Goal: Task Accomplishment & Management: Complete application form

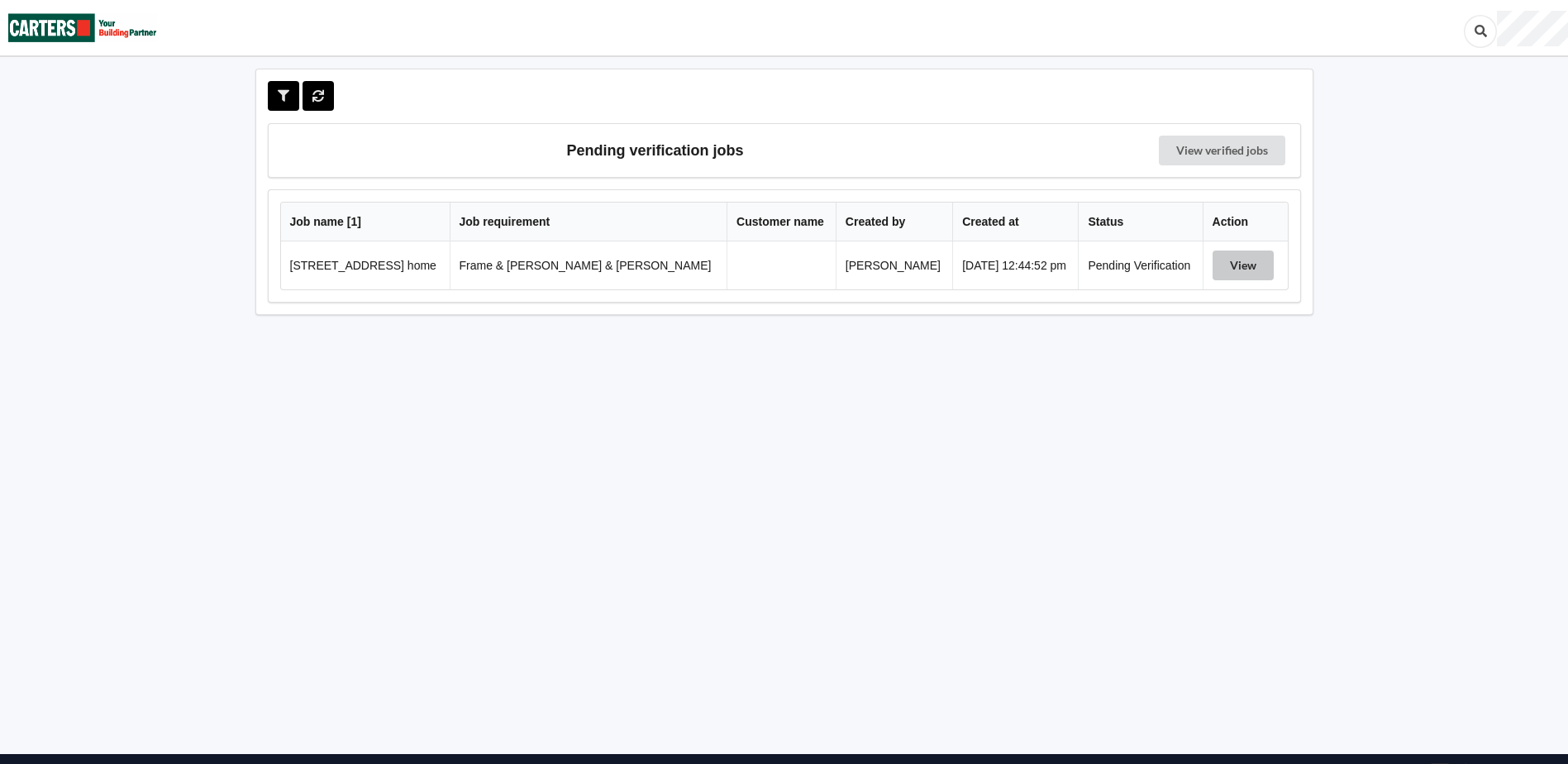
click at [1242, 266] on button "View" at bounding box center [1243, 265] width 61 height 30
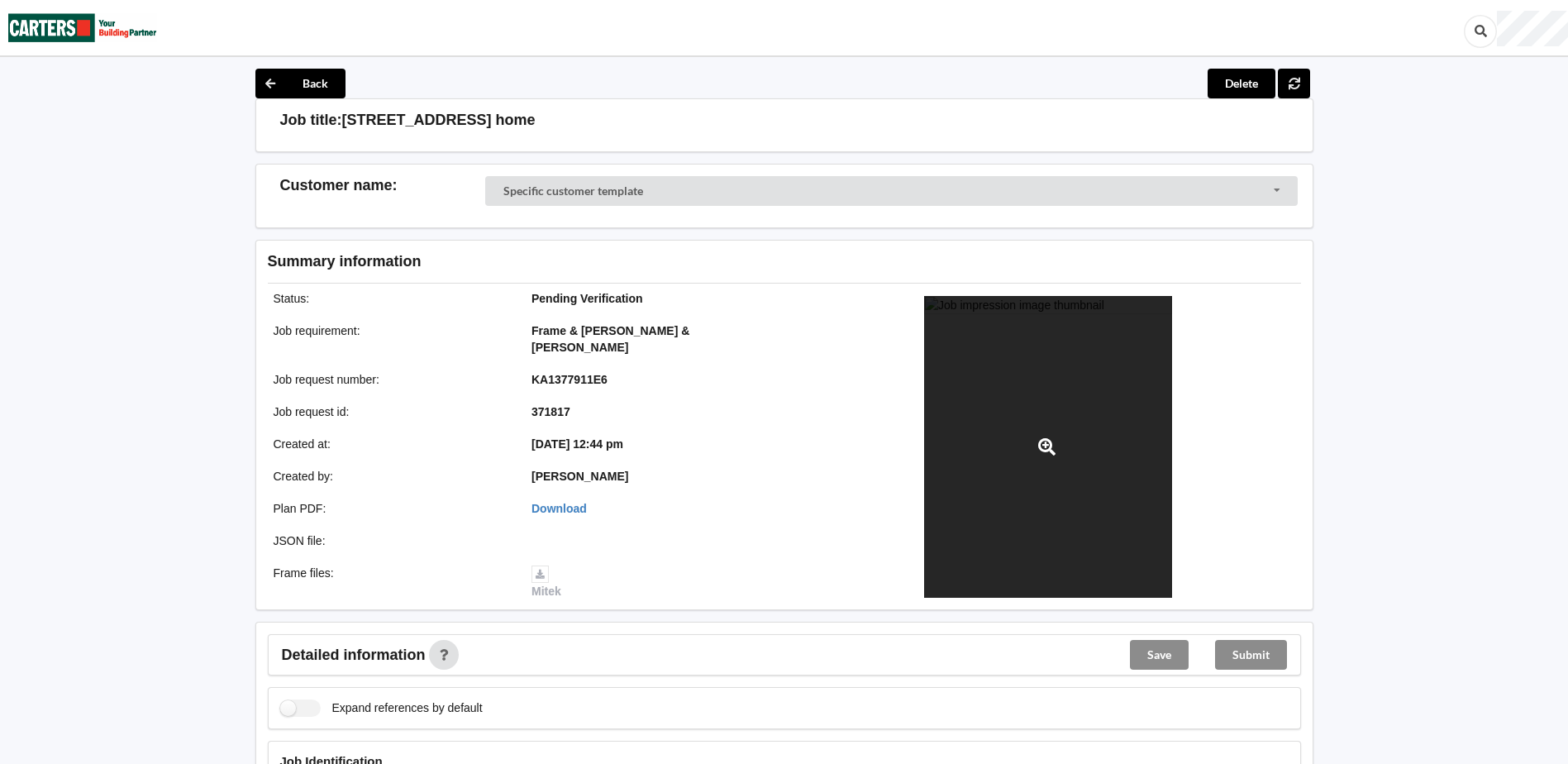
click at [1041, 440] on icon at bounding box center [1047, 446] width 21 height 17
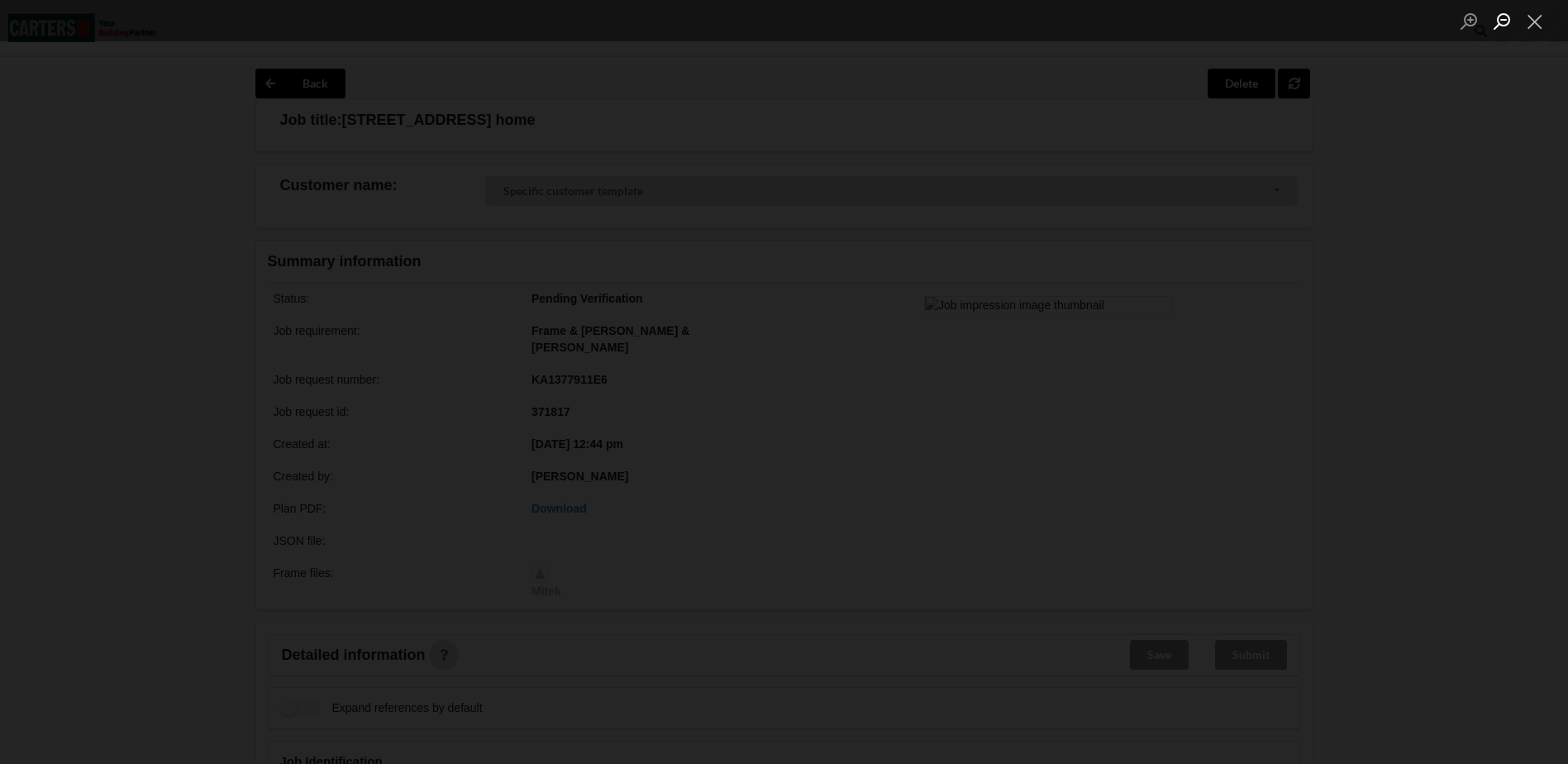
click at [1500, 19] on button "Zoom out" at bounding box center [1502, 21] width 33 height 29
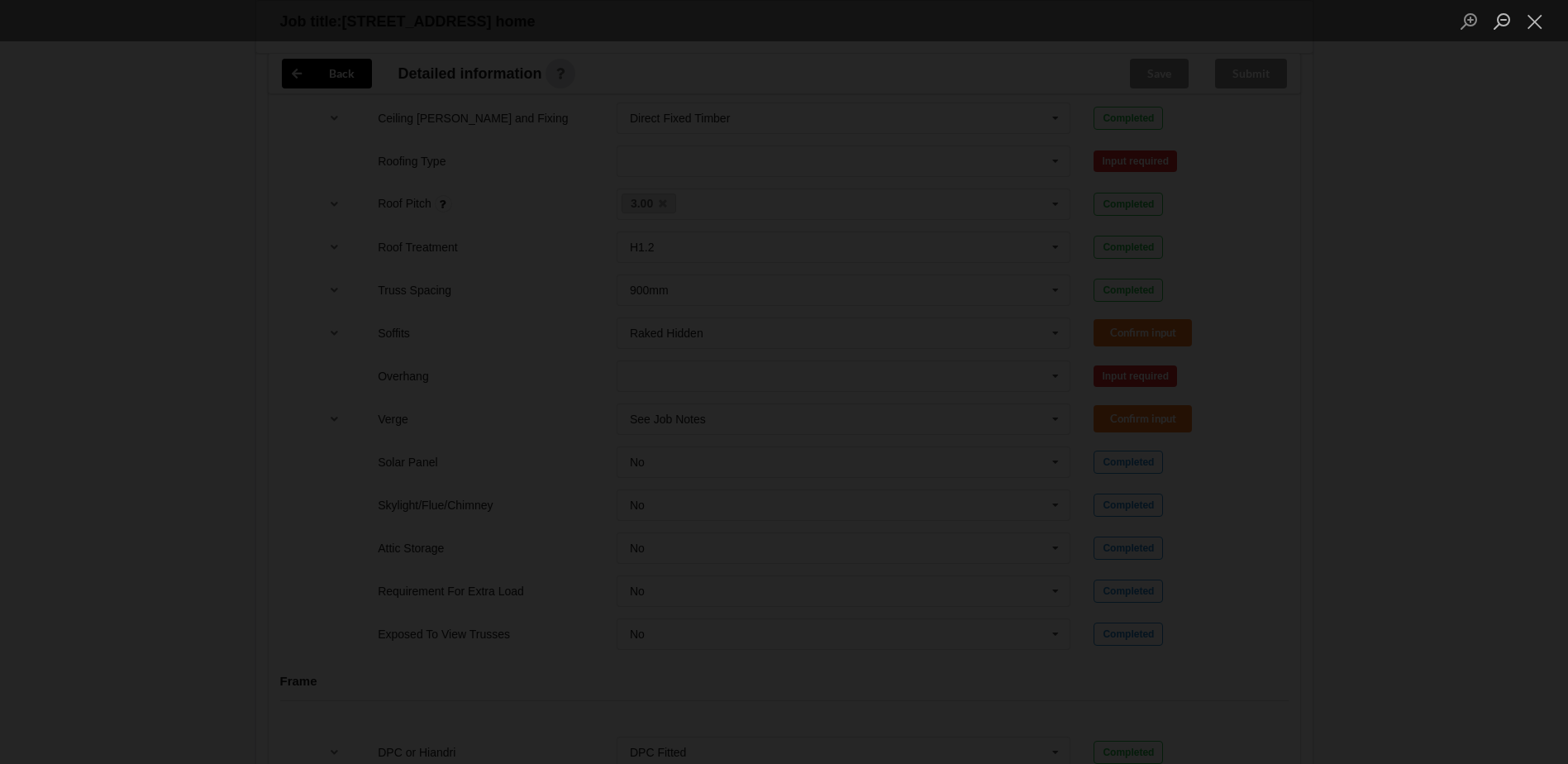
scroll to position [1062, 0]
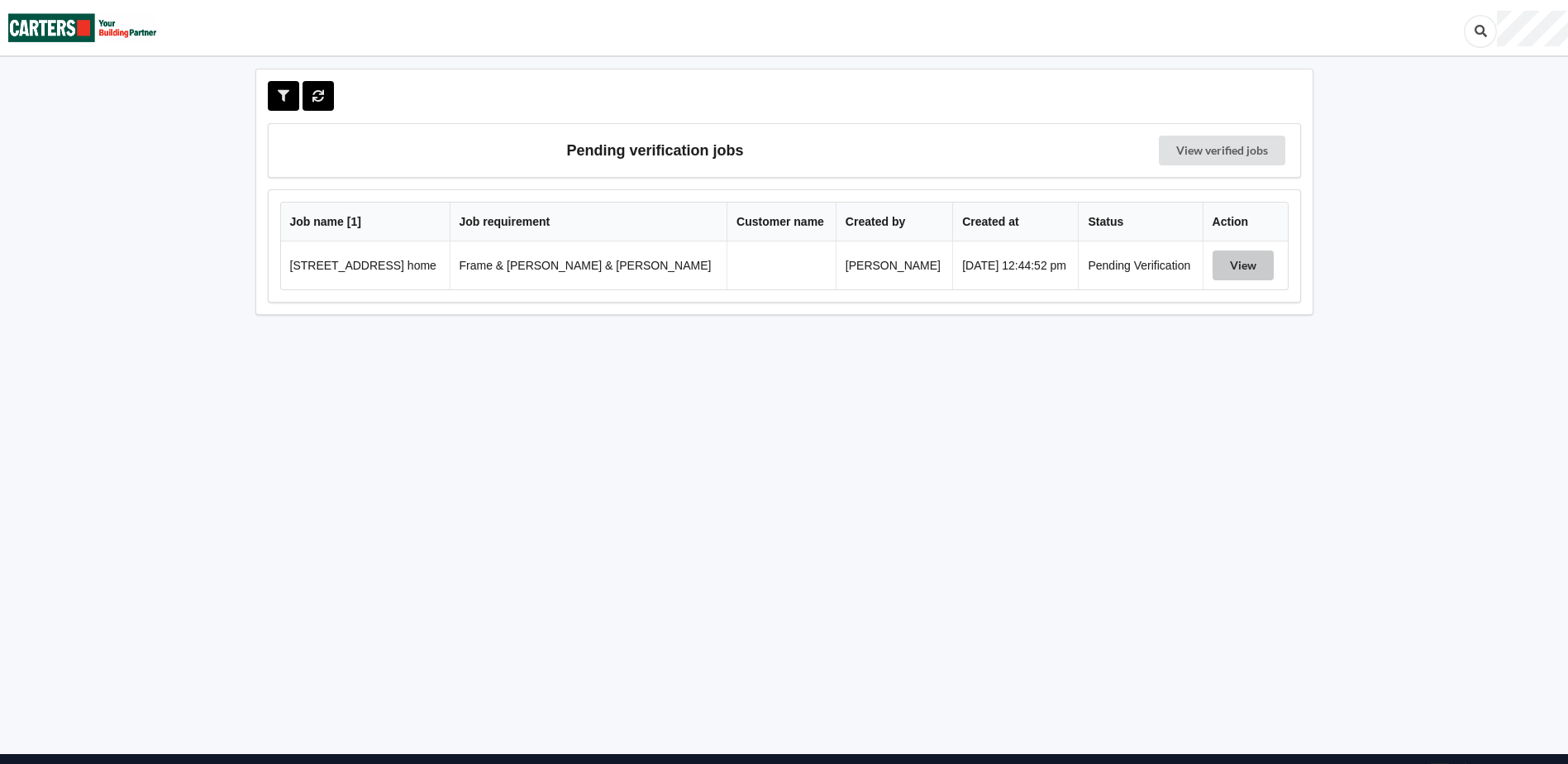
click at [1235, 265] on button "View" at bounding box center [1243, 265] width 61 height 30
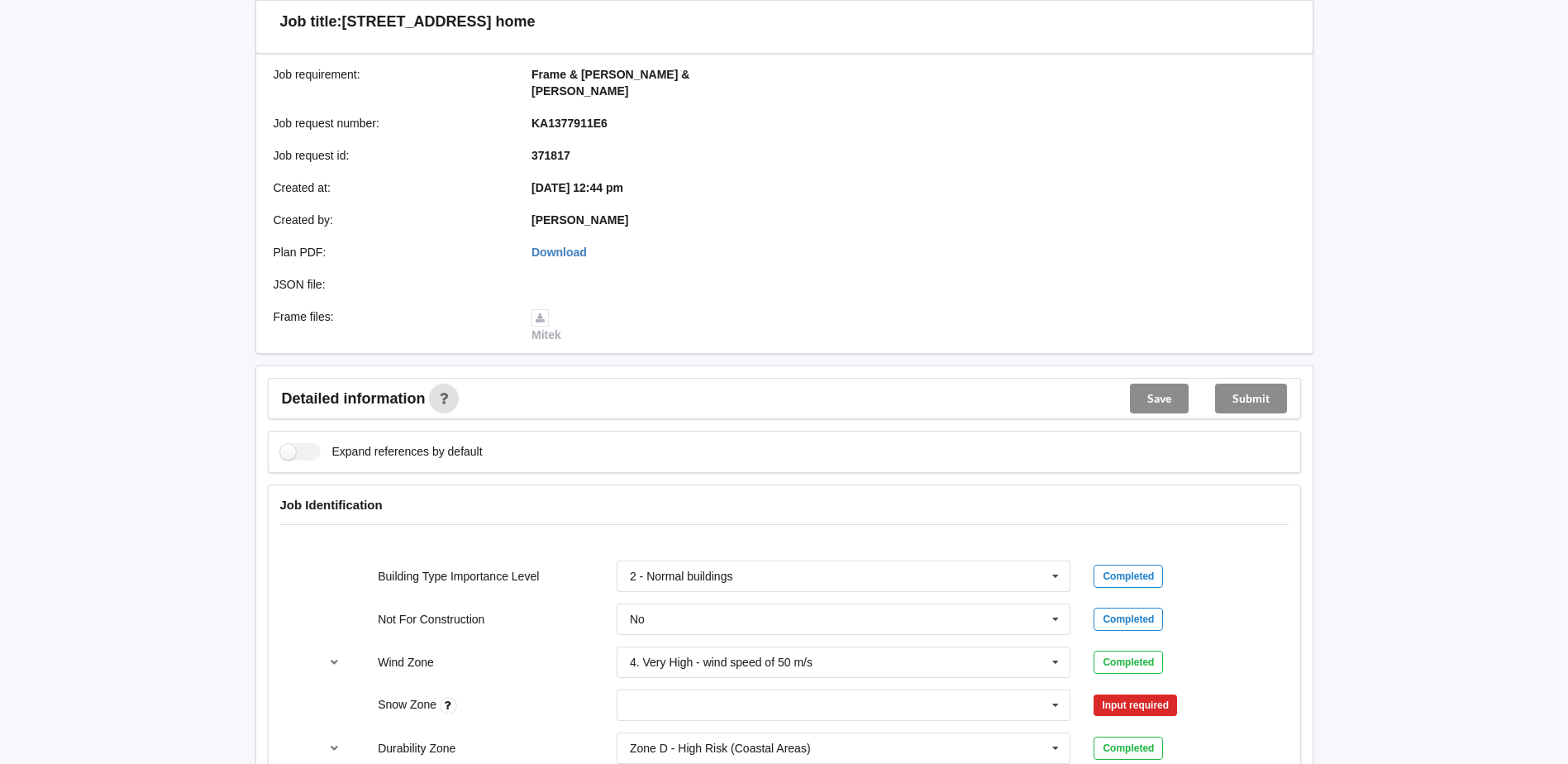
scroll to position [330, 0]
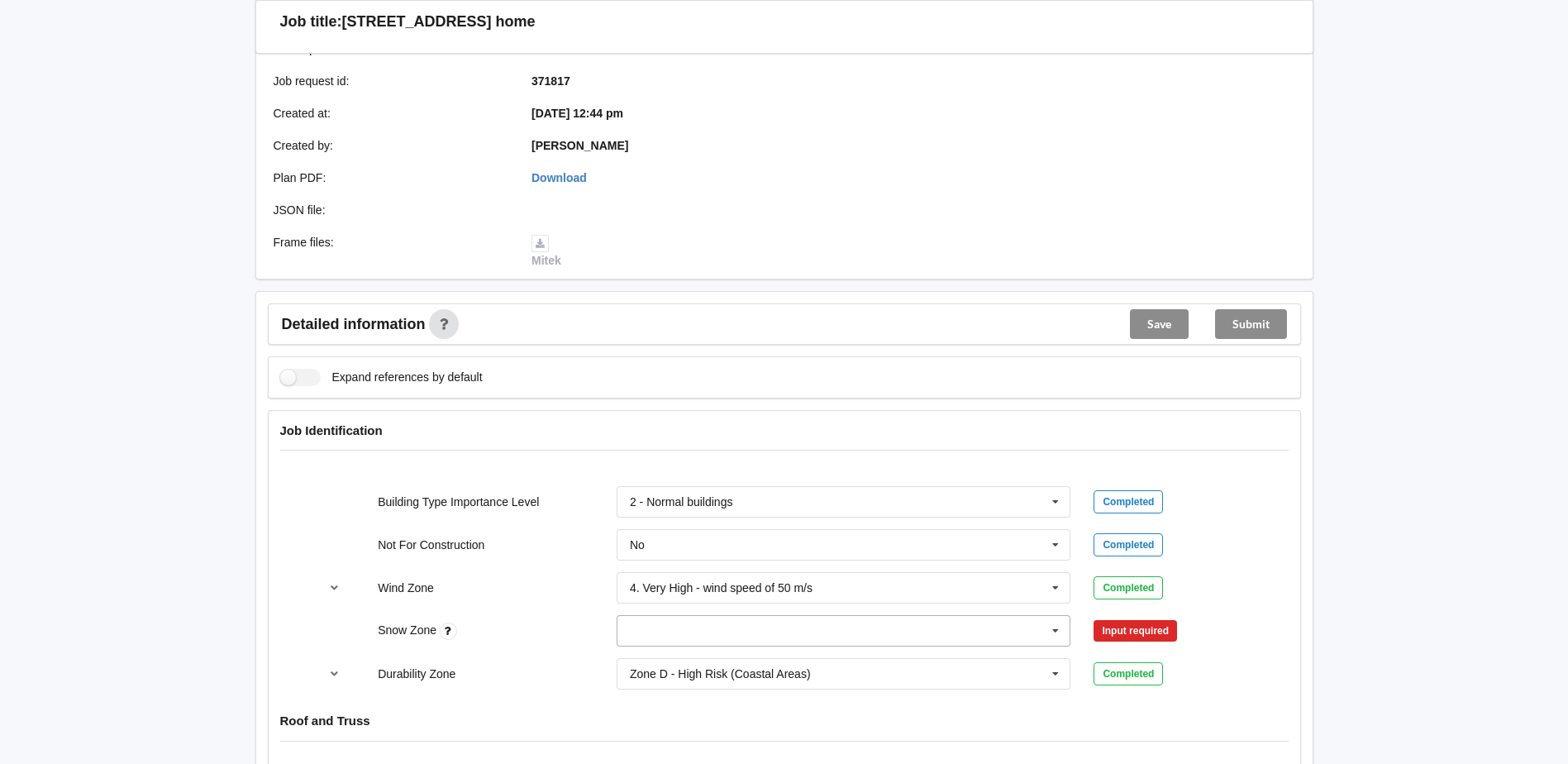
click at [694, 617] on input "text" at bounding box center [844, 630] width 453 height 30
click at [655, 431] on div "N0" at bounding box center [843, 446] width 453 height 31
click at [1162, 617] on button "Confirm input" at bounding box center [1142, 631] width 98 height 27
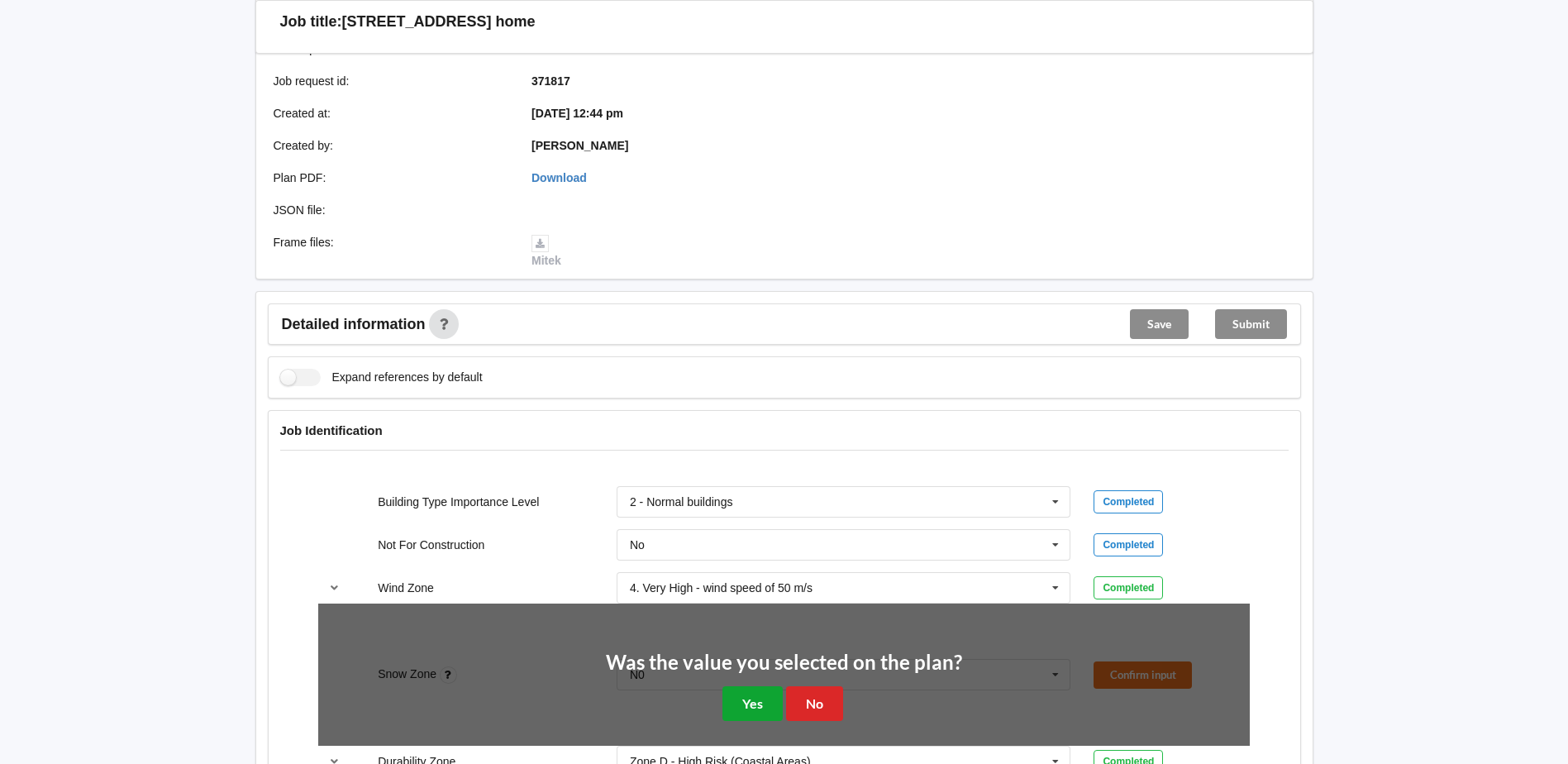
click at [752, 686] on button "Yes" at bounding box center [752, 703] width 60 height 34
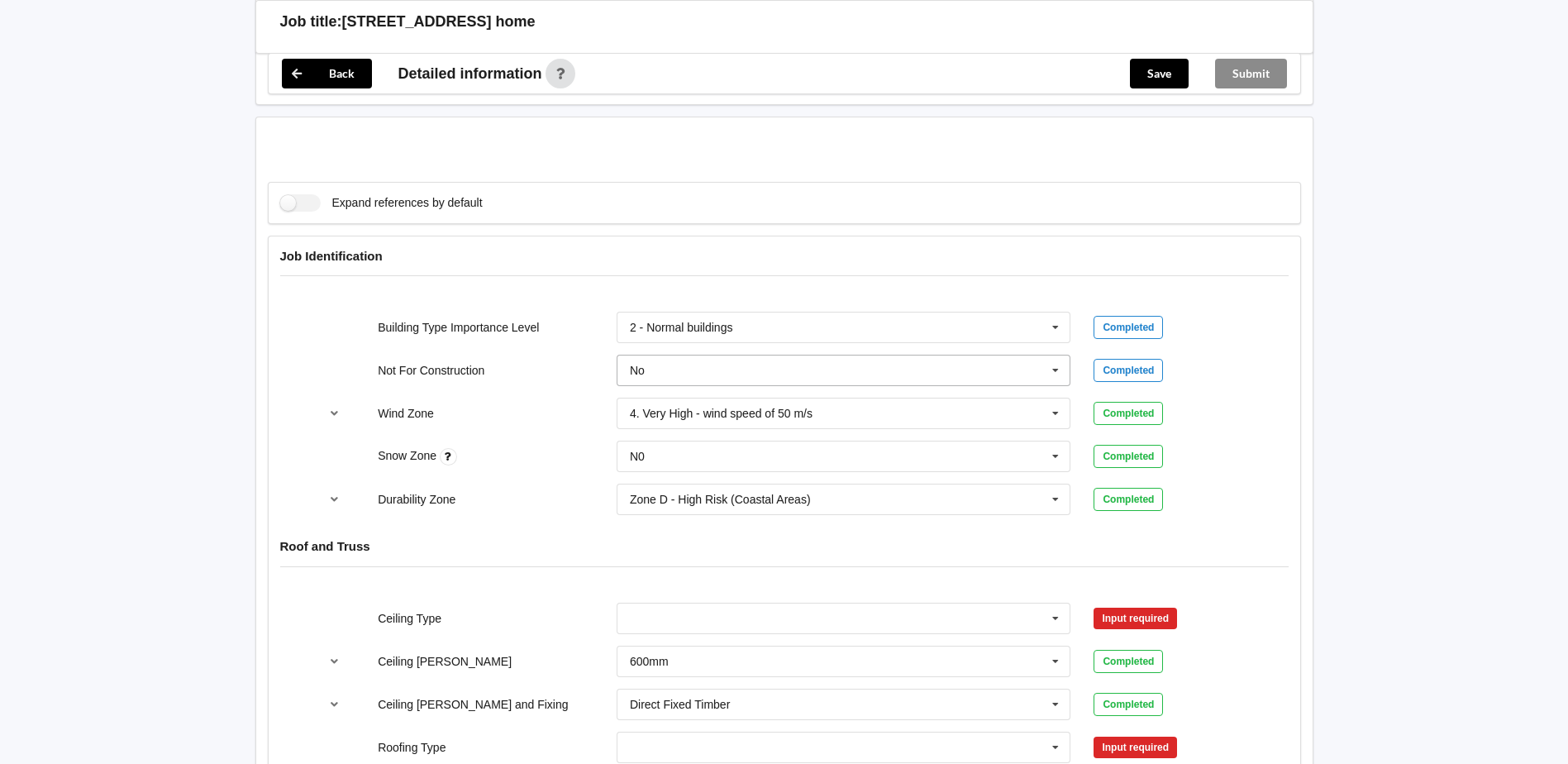
scroll to position [661, 0]
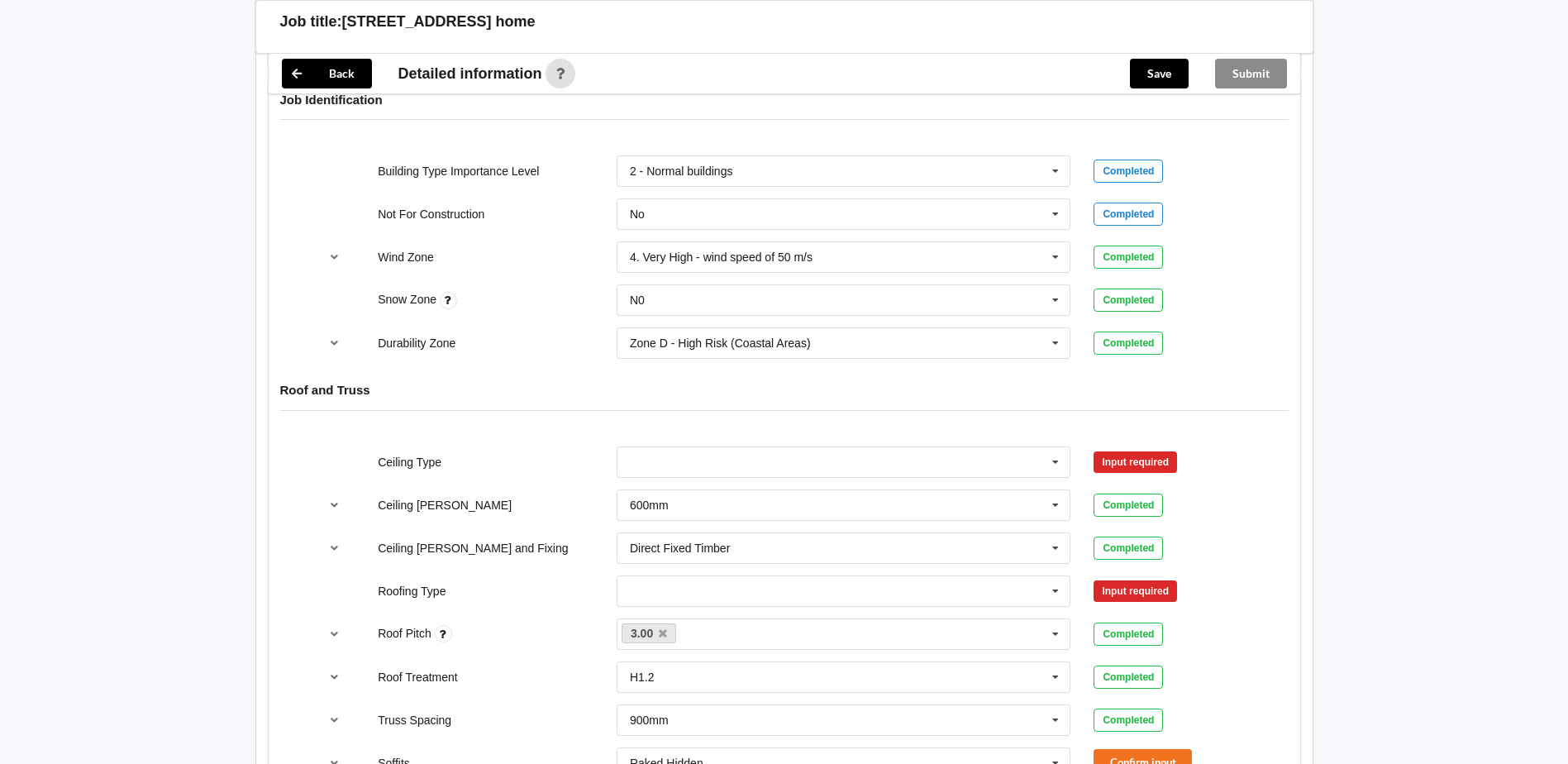
click at [1131, 452] on div "Input required" at bounding box center [1135, 463] width 84 height 22
click at [777, 454] on input "text" at bounding box center [844, 462] width 453 height 30
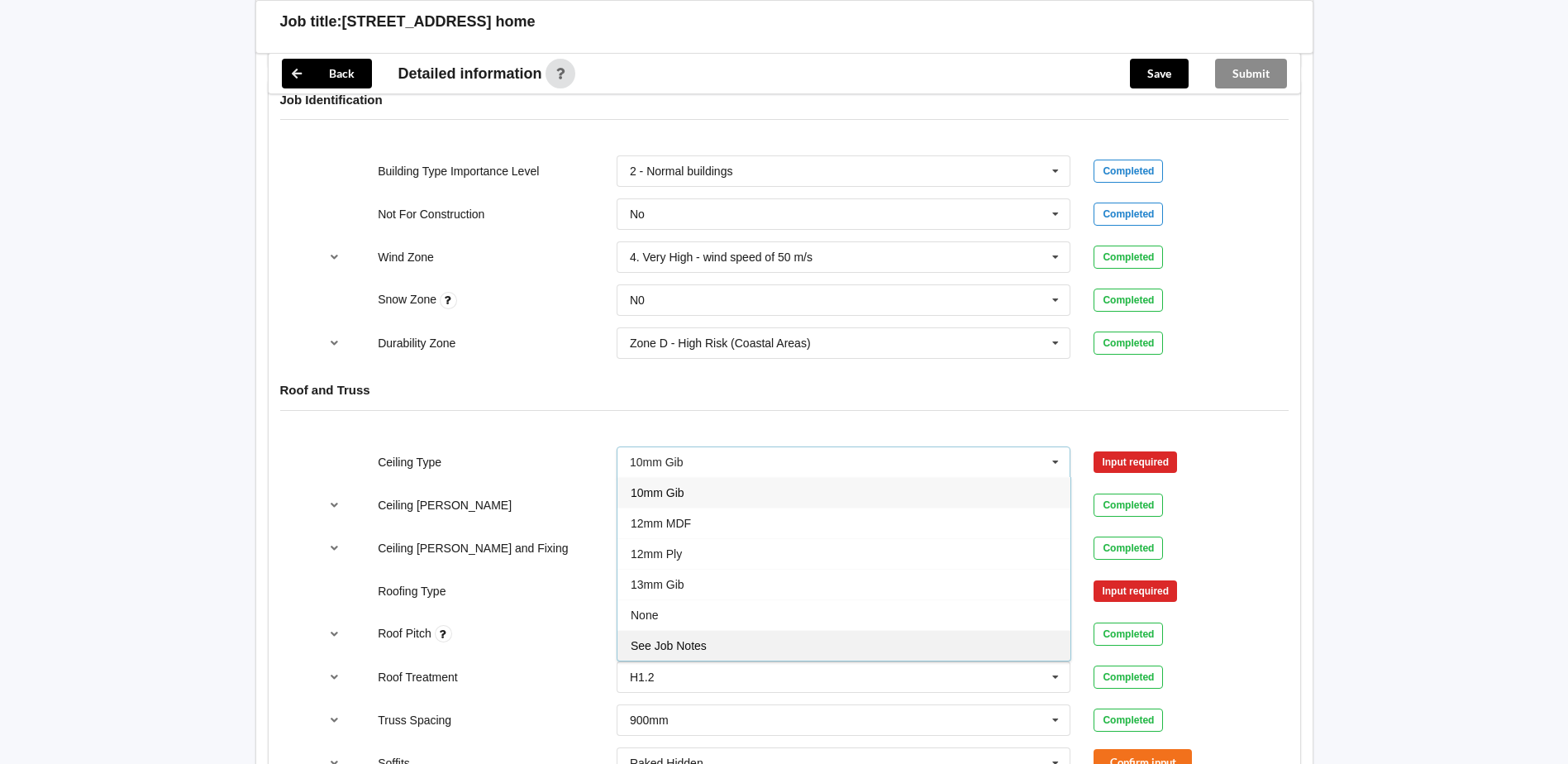
click at [684, 639] on span "See Job Notes" at bounding box center [669, 645] width 77 height 13
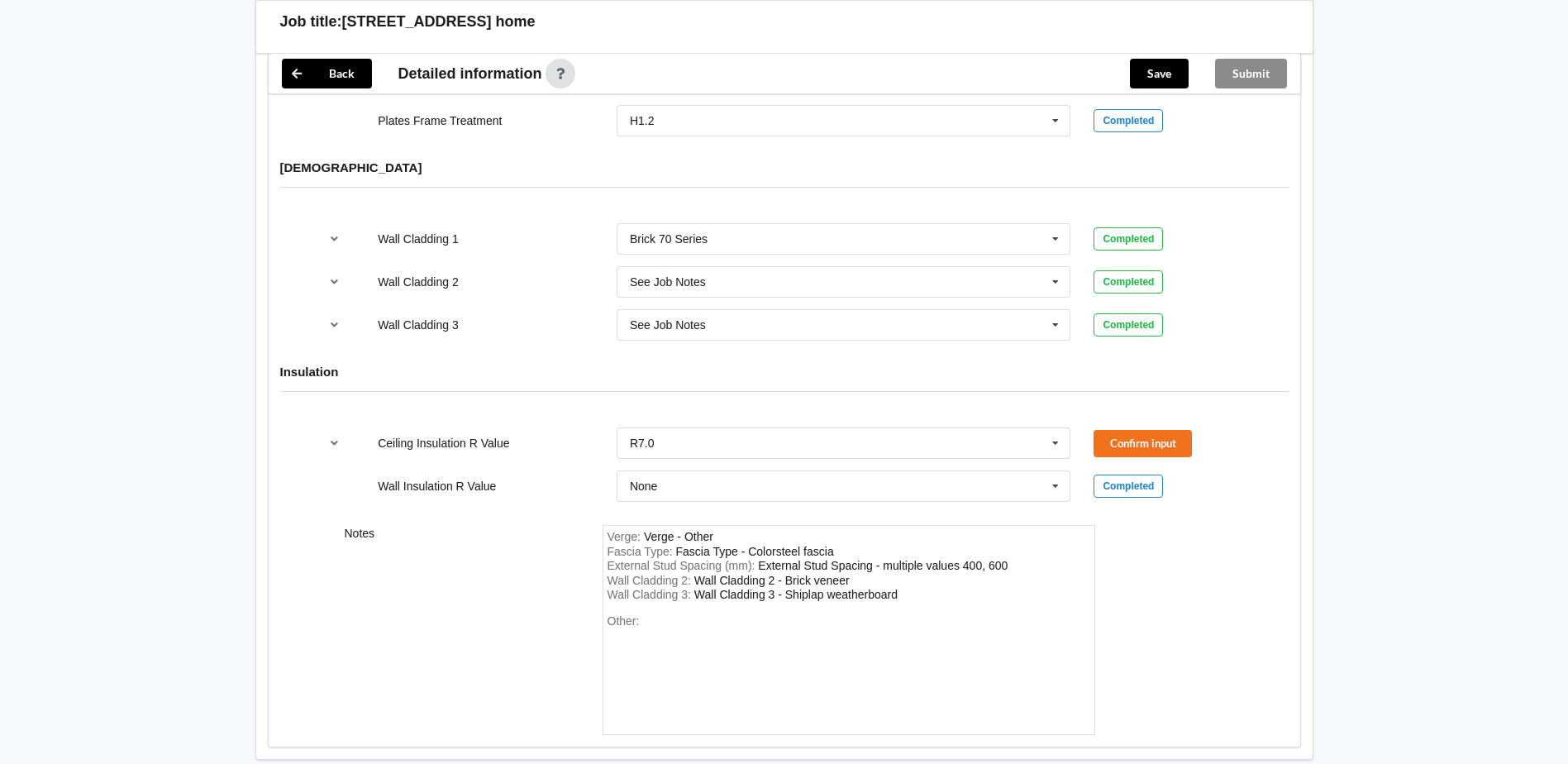
scroll to position [1983, 0]
click at [659, 611] on div "Other:" at bounding box center [849, 669] width 482 height 116
drag, startPoint x: 670, startPoint y: 601, endPoint x: 551, endPoint y: 598, distance: 119.0
click at [551, 598] on div "Notes Verge : Verge - Other Fascia Type : Fascia Type - Colorsteel fascia Exter…" at bounding box center [785, 626] width 1032 height 233
click at [592, 600] on div "Verge : Verge - Other Fascia Type : Fascia Type - Colorsteel fascia External St…" at bounding box center [849, 626] width 516 height 210
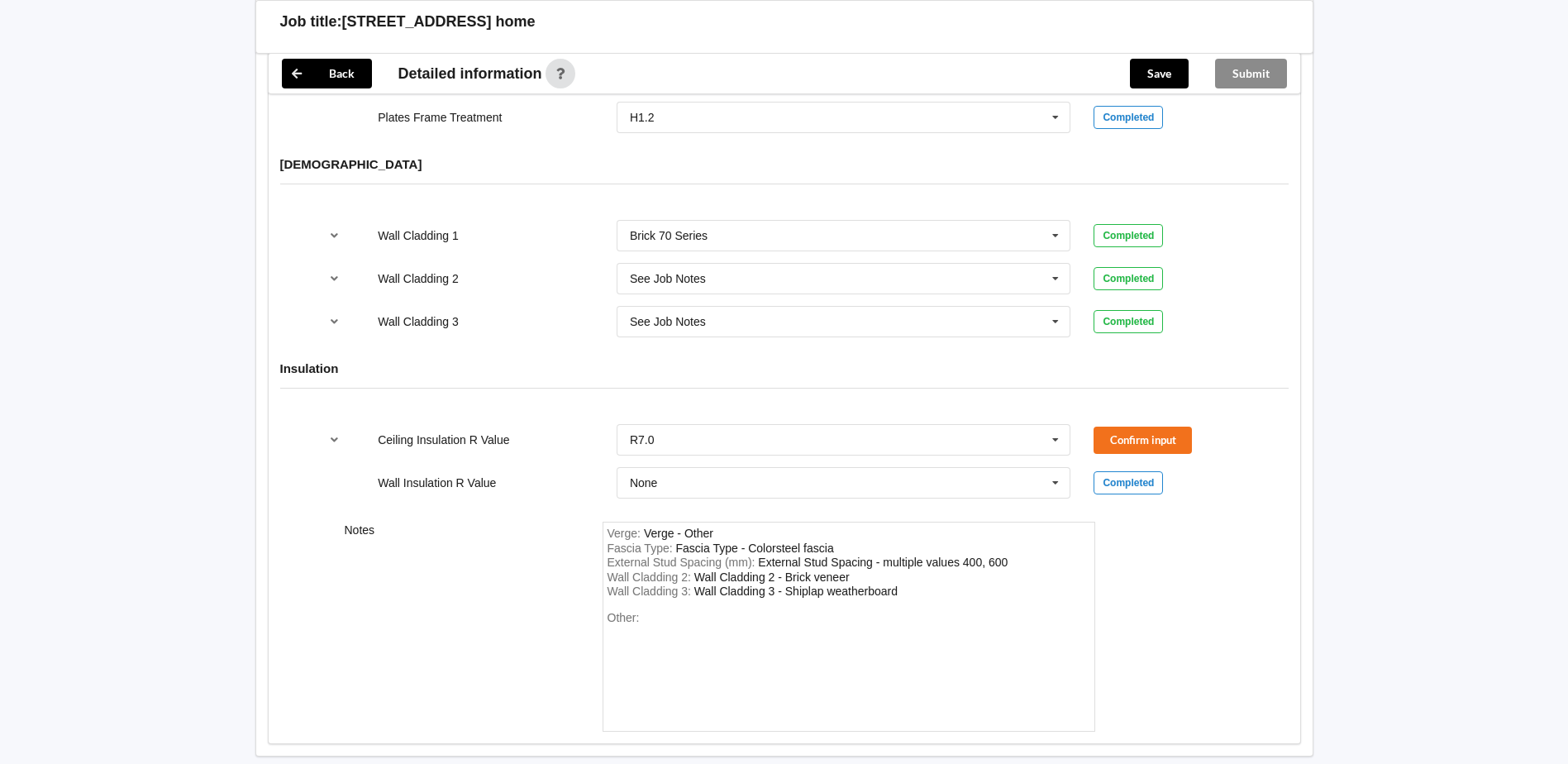
click at [644, 611] on div "Other:" at bounding box center [849, 669] width 482 height 116
click at [634, 611] on span "Other:" at bounding box center [624, 617] width 32 height 13
click at [650, 611] on div "Other:" at bounding box center [849, 669] width 482 height 116
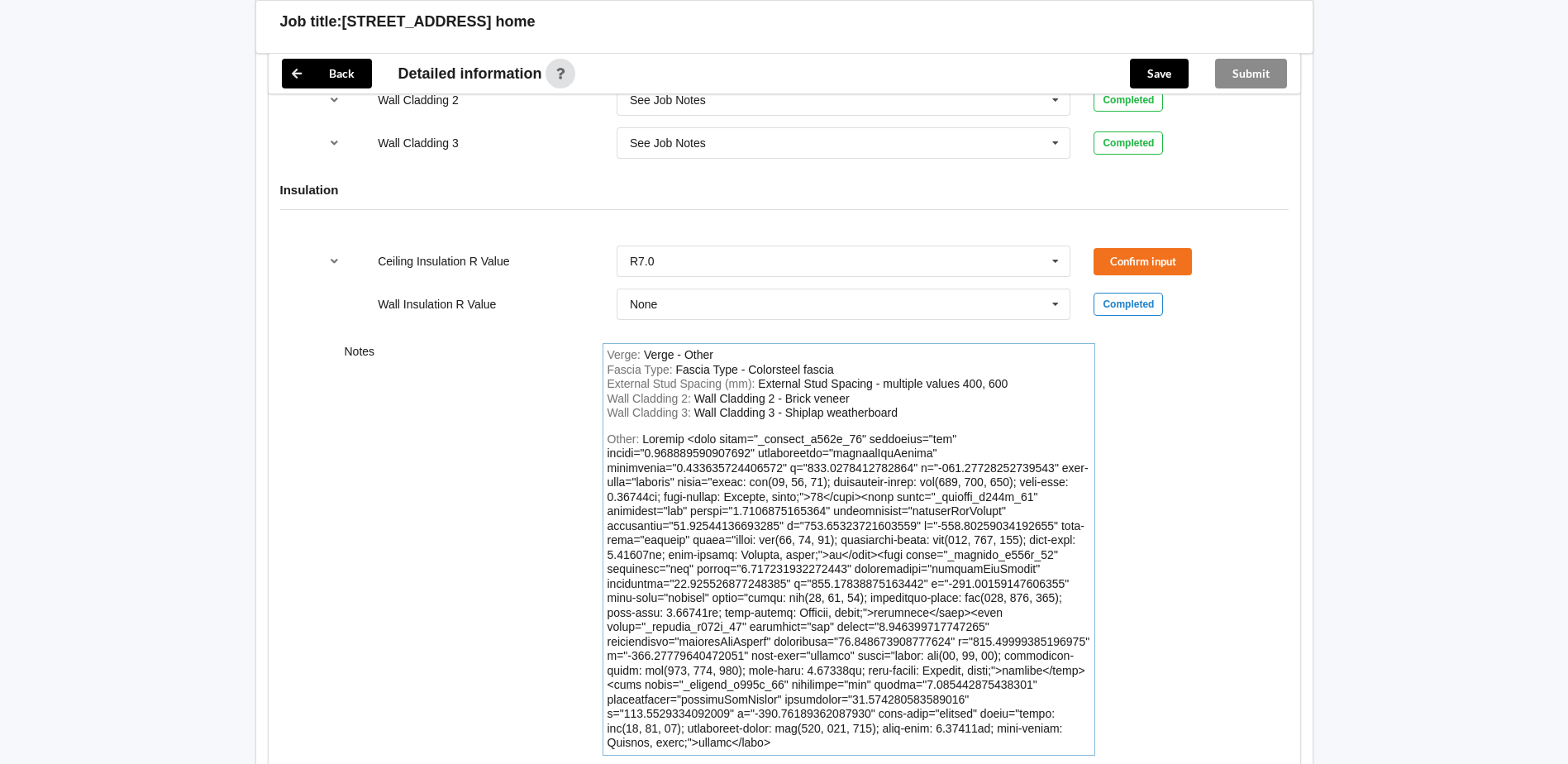
scroll to position [2242, 0]
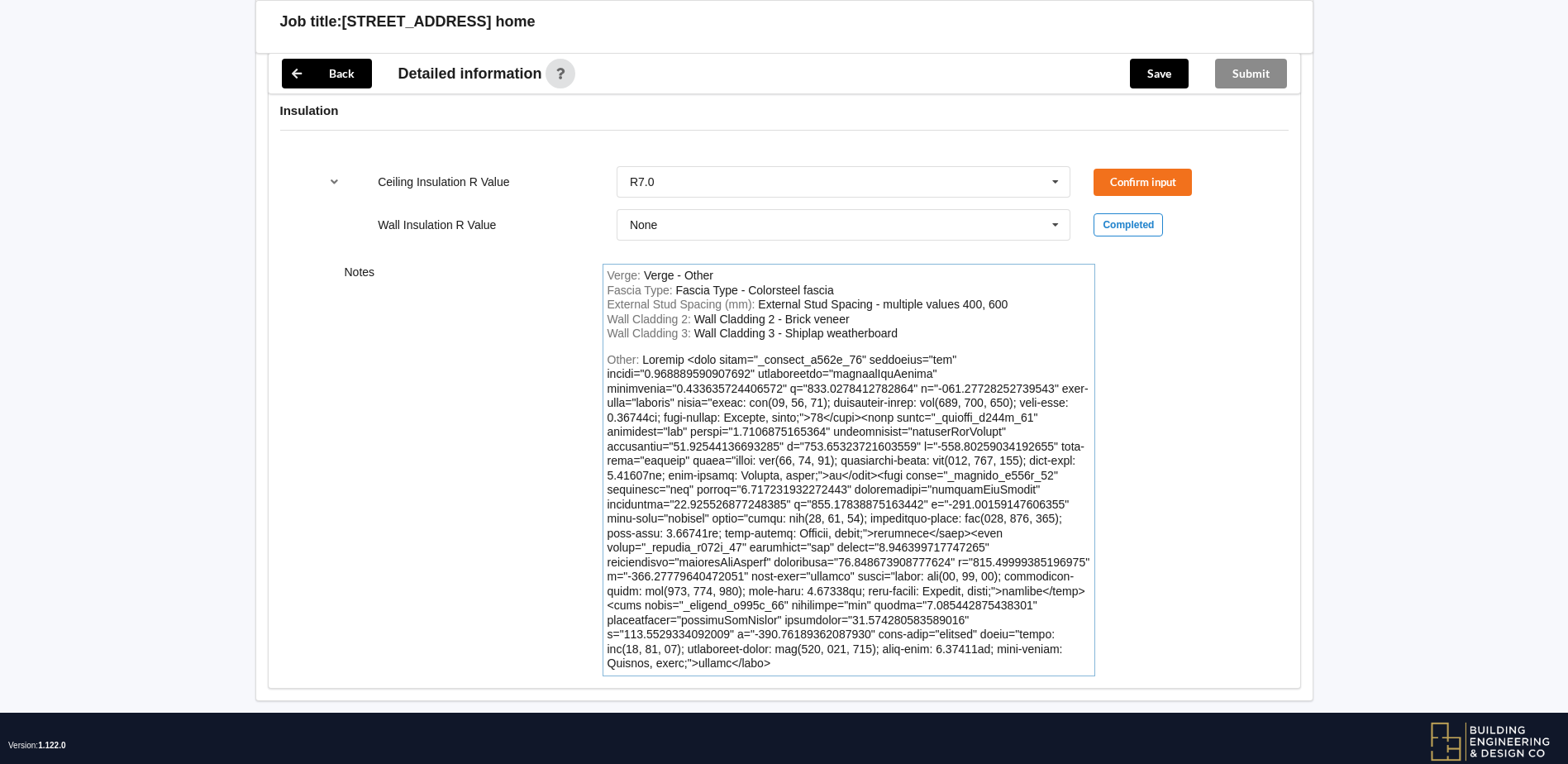
click at [874, 635] on div "Other:" at bounding box center [849, 512] width 482 height 319
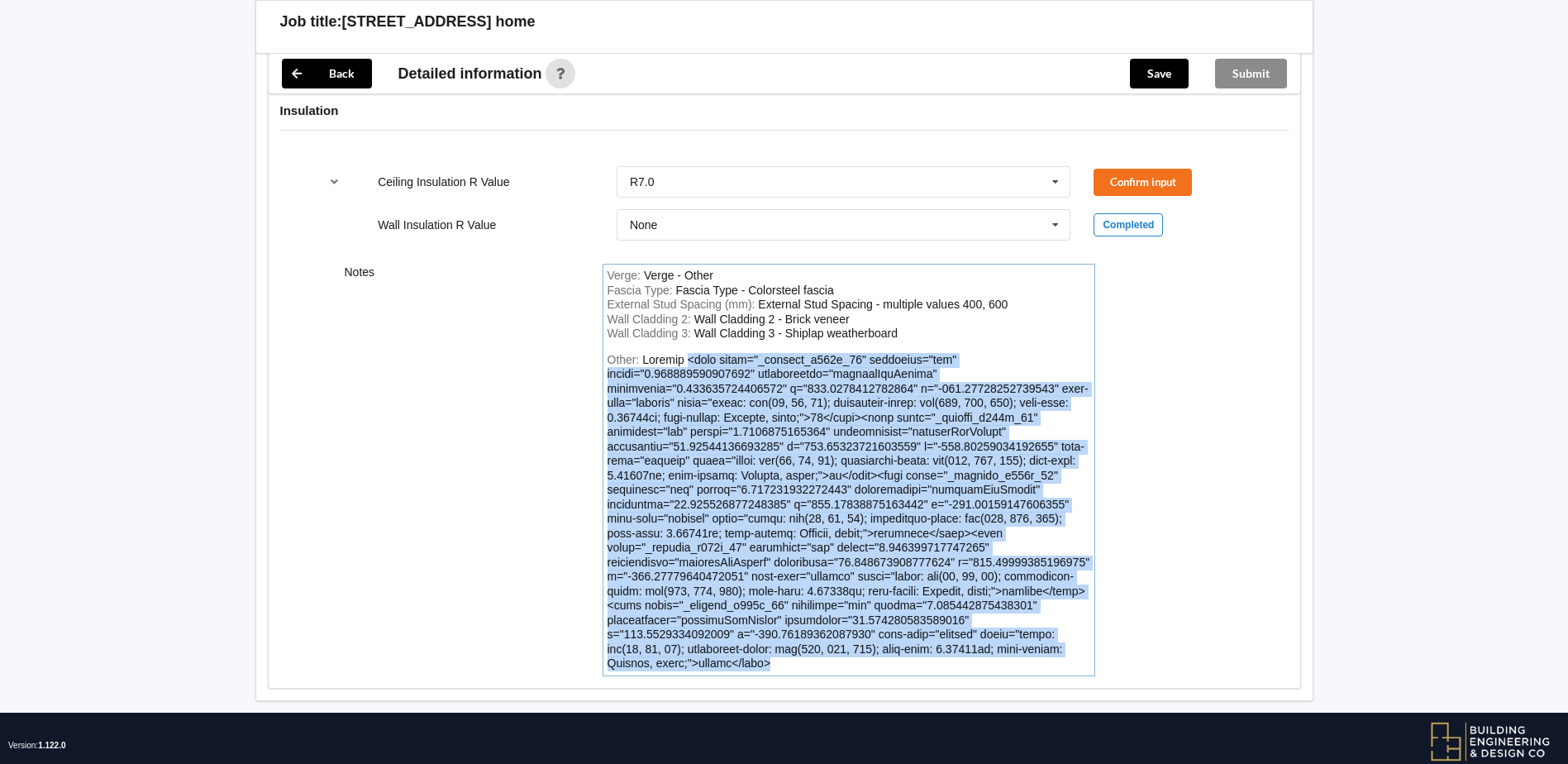
drag, startPoint x: 876, startPoint y: 630, endPoint x: 681, endPoint y: 341, distance: 348.6
click at [681, 353] on div "Other:" at bounding box center [849, 512] width 482 height 319
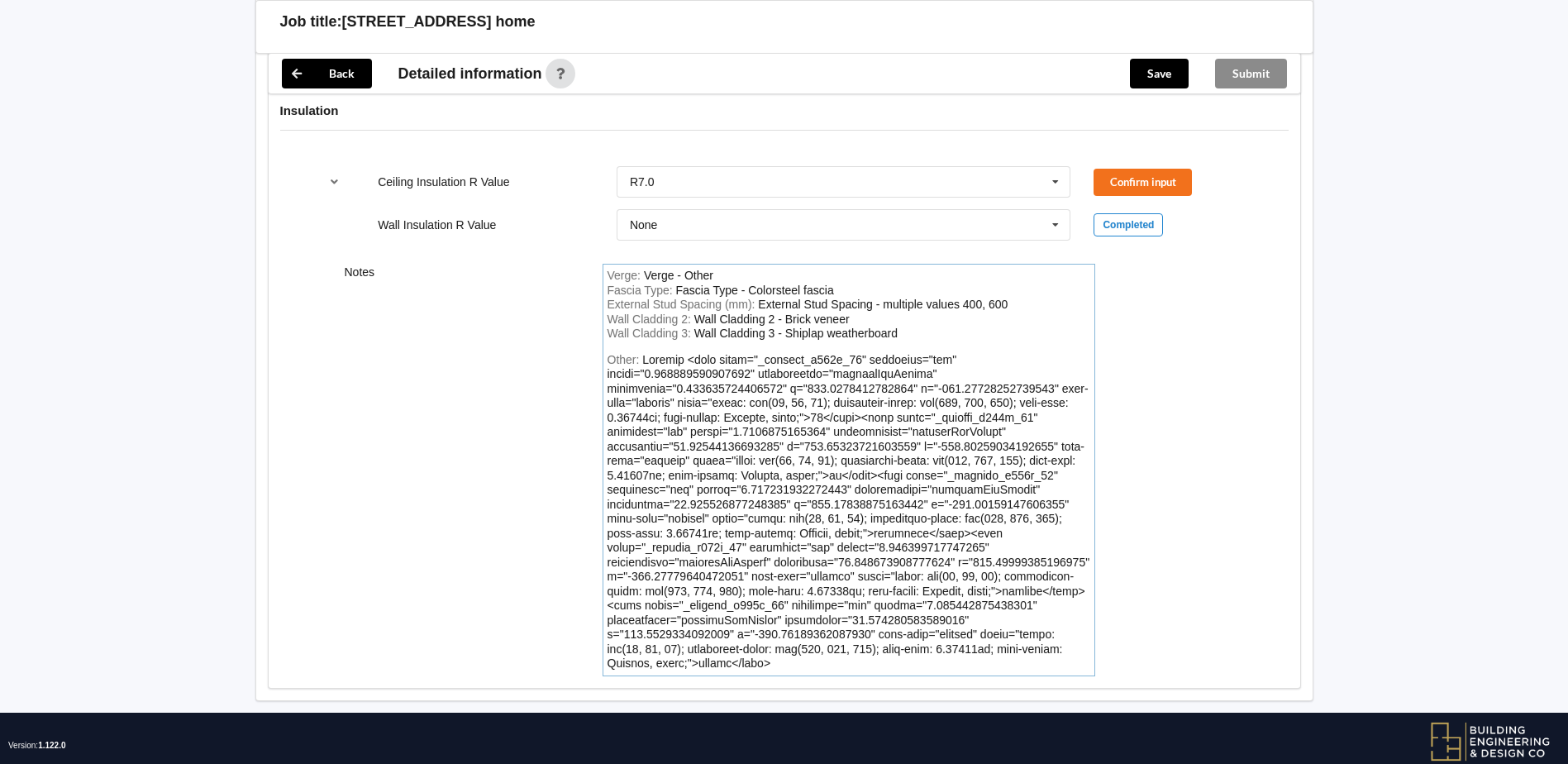
scroll to position [2054, 0]
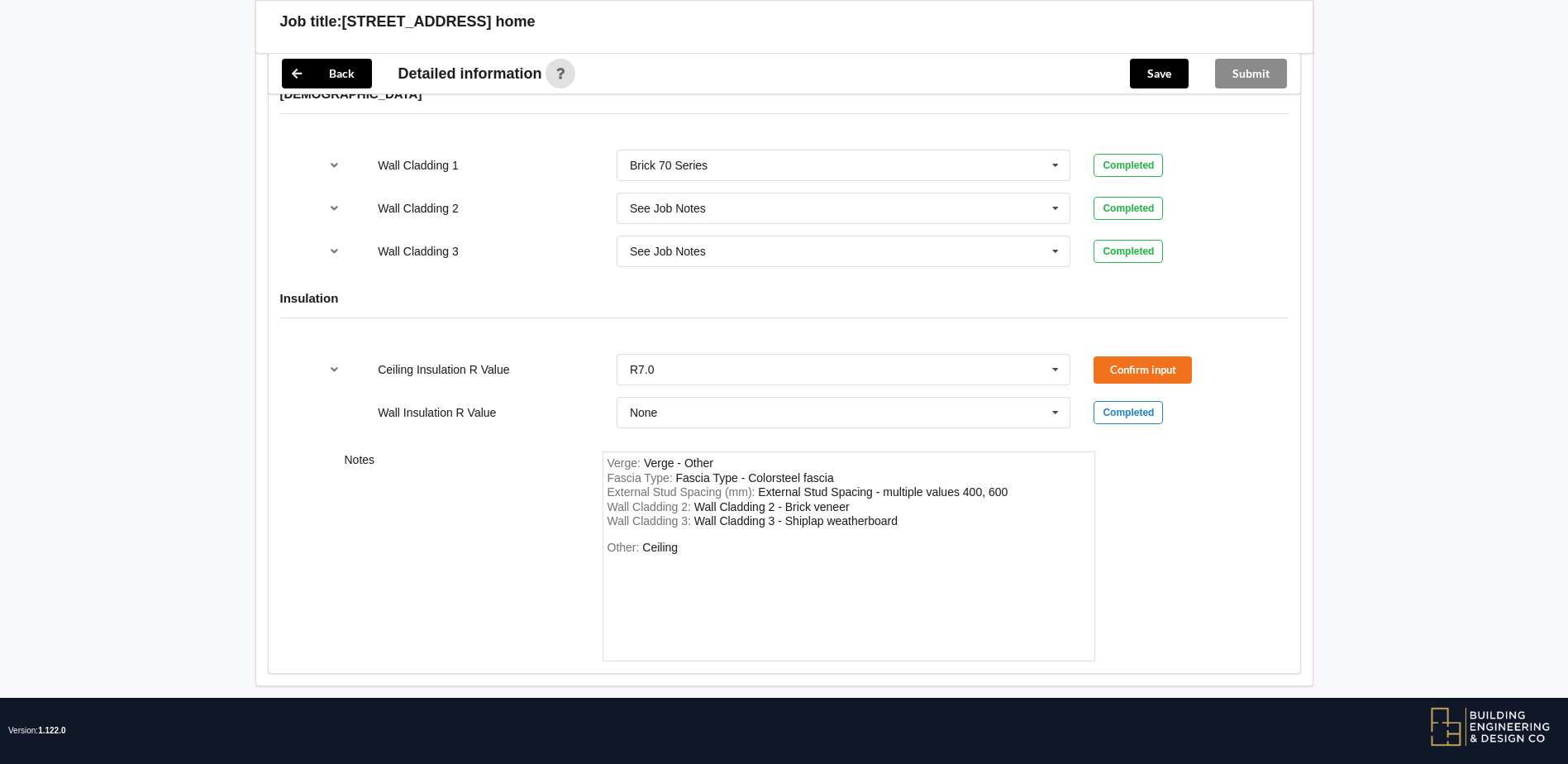
click at [758, 544] on div "Other: Ceiling" at bounding box center [849, 598] width 482 height 116
click at [692, 541] on div "Other: Ceiling" at bounding box center [849, 598] width 482 height 116
click at [684, 541] on div "Other: Ceiling" at bounding box center [849, 598] width 482 height 116
click at [672, 541] on div "Ceiling" at bounding box center [660, 547] width 35 height 13
click at [678, 541] on div "Ceiling" at bounding box center [660, 547] width 35 height 13
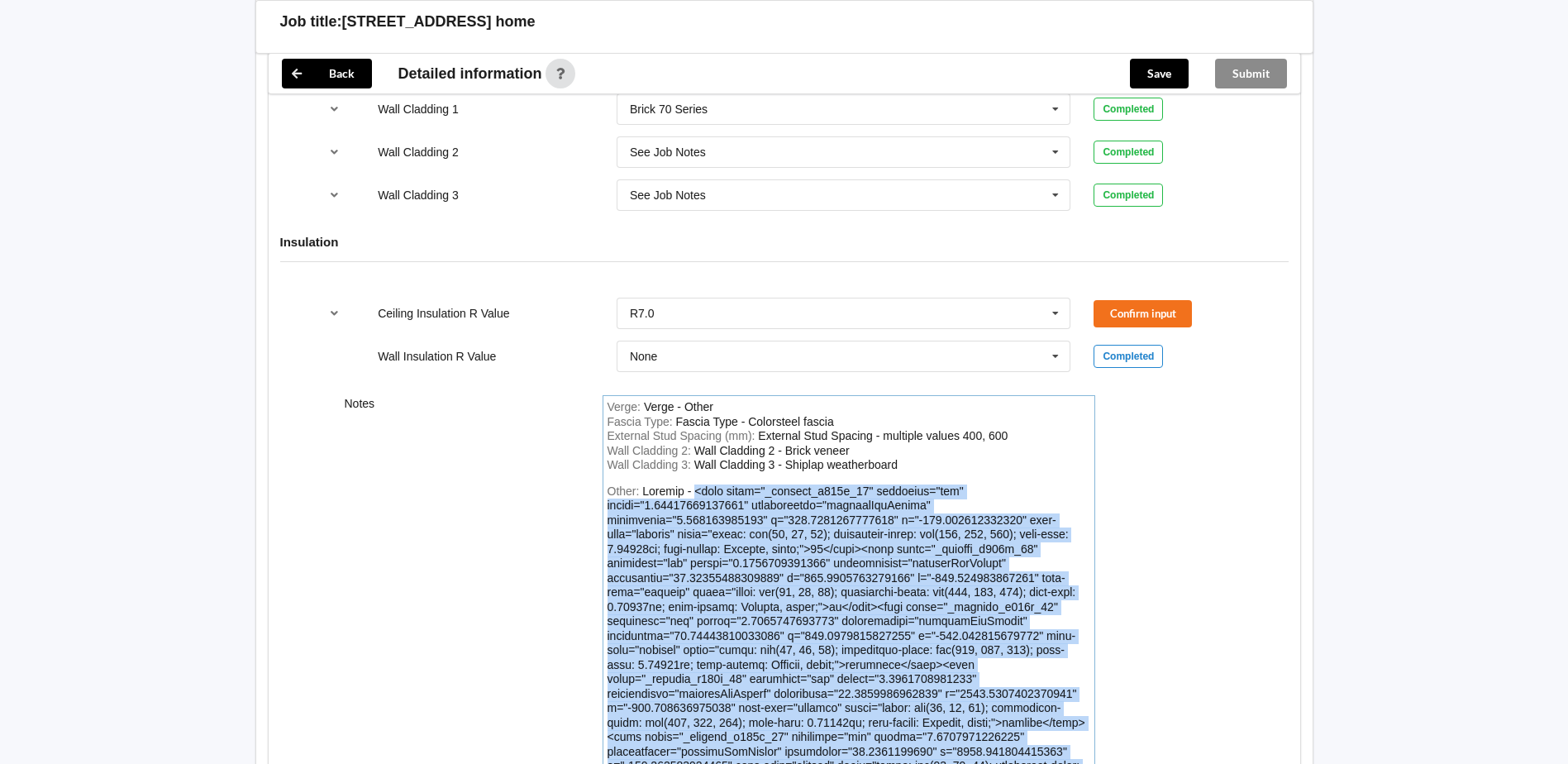
scroll to position [2227, 0]
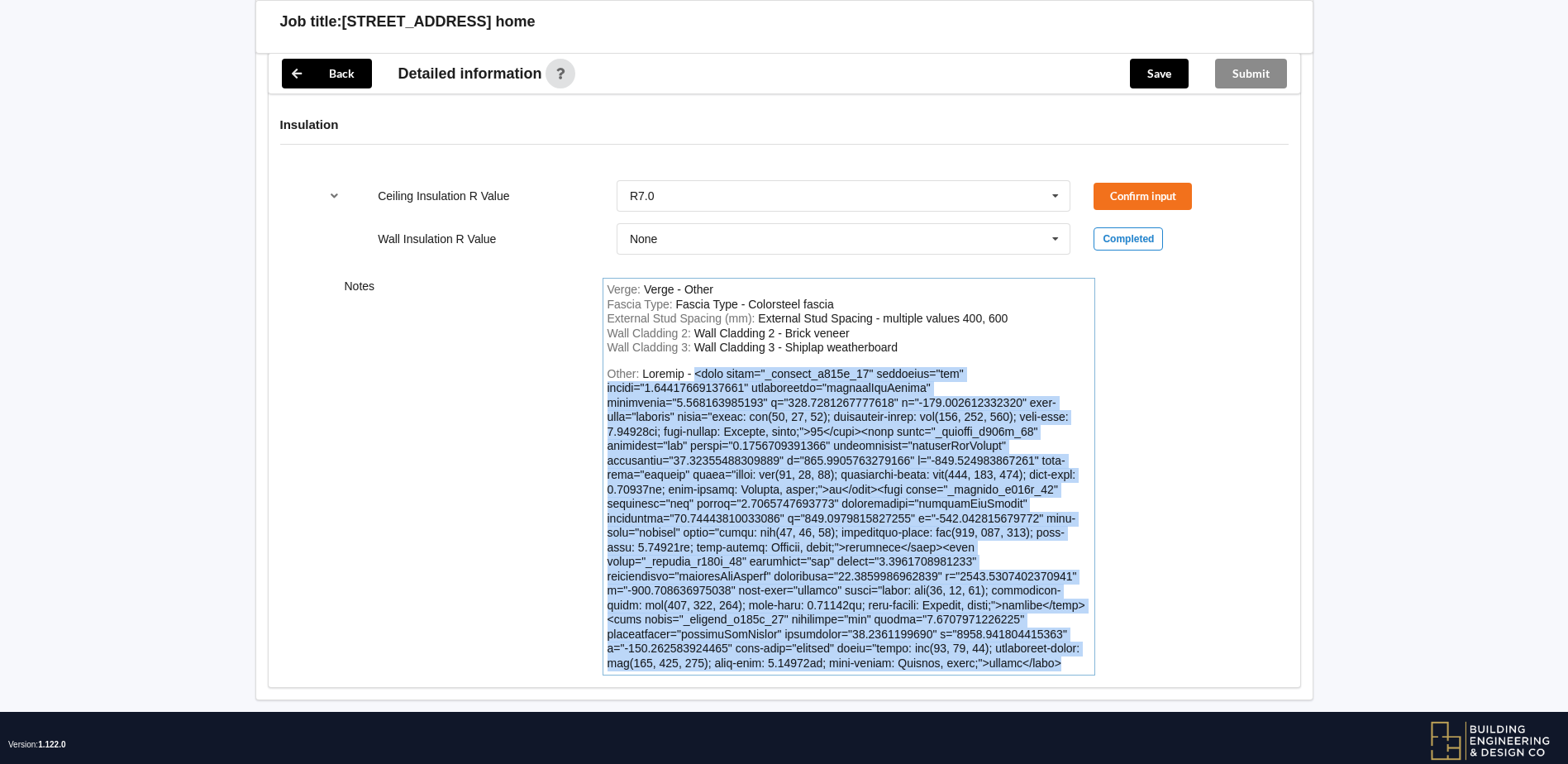
drag, startPoint x: 689, startPoint y: 477, endPoint x: 1157, endPoint y: 794, distance: 565.3
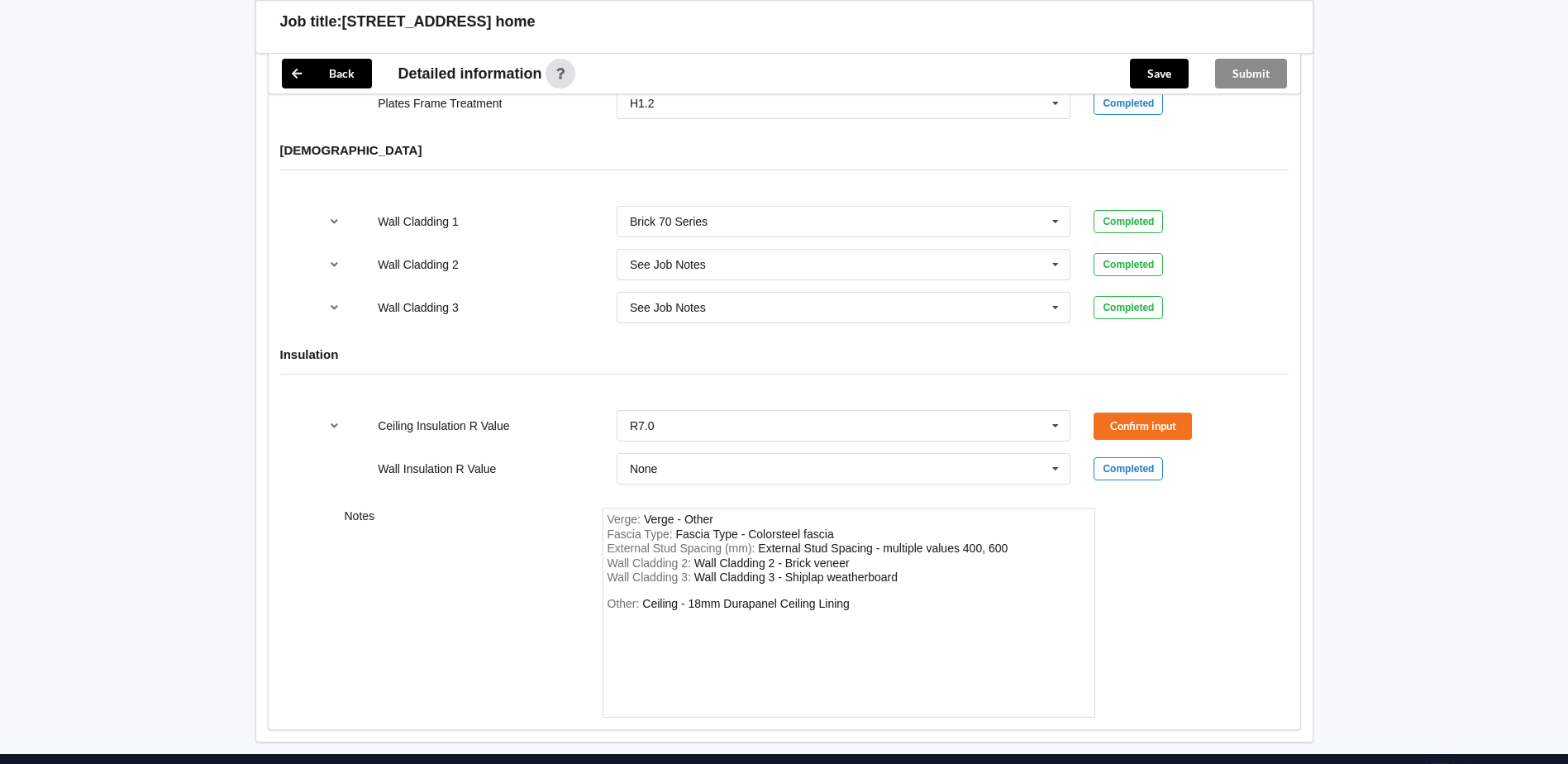
scroll to position [1972, 0]
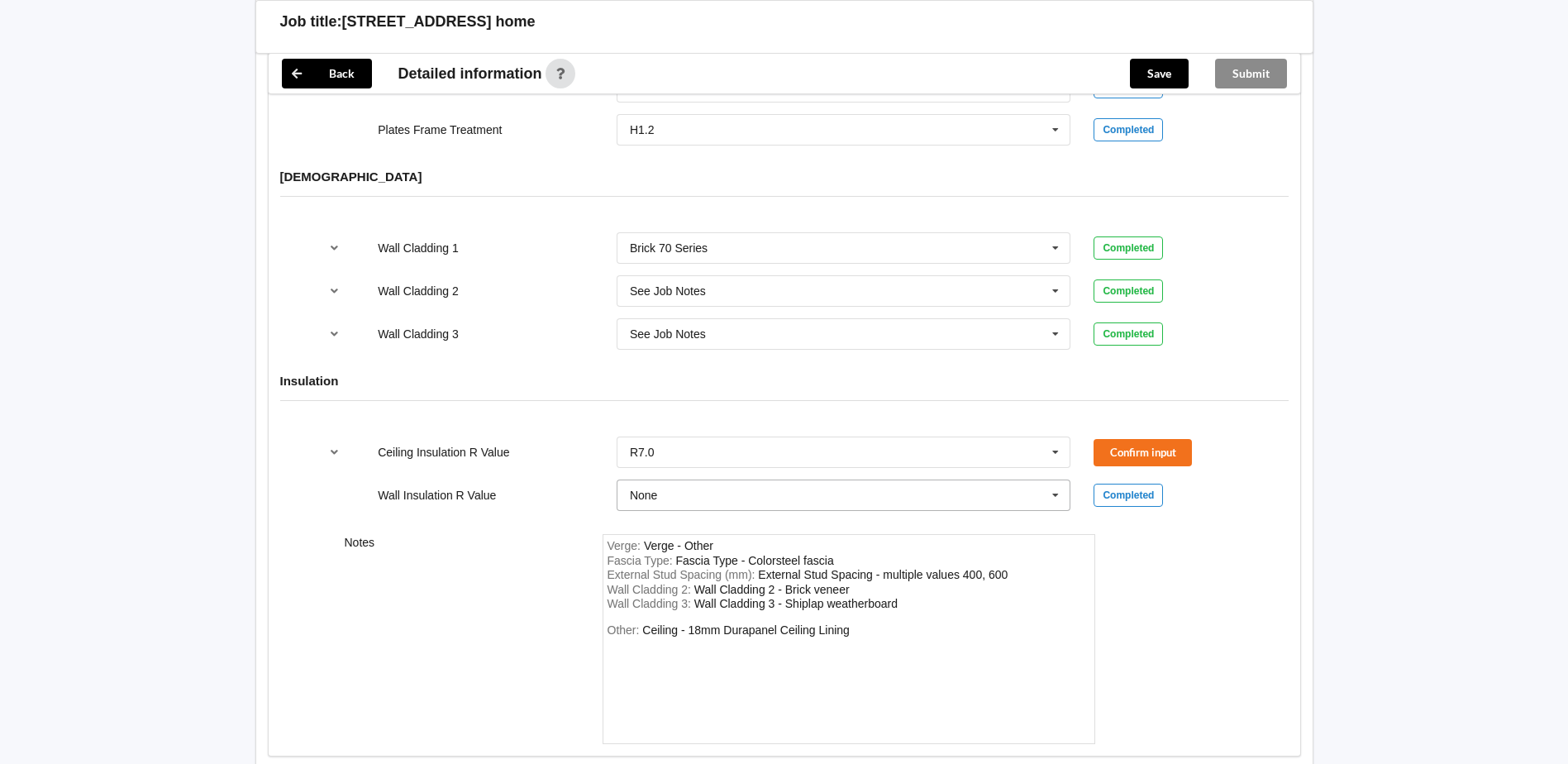
click at [684, 486] on input "text" at bounding box center [844, 495] width 453 height 30
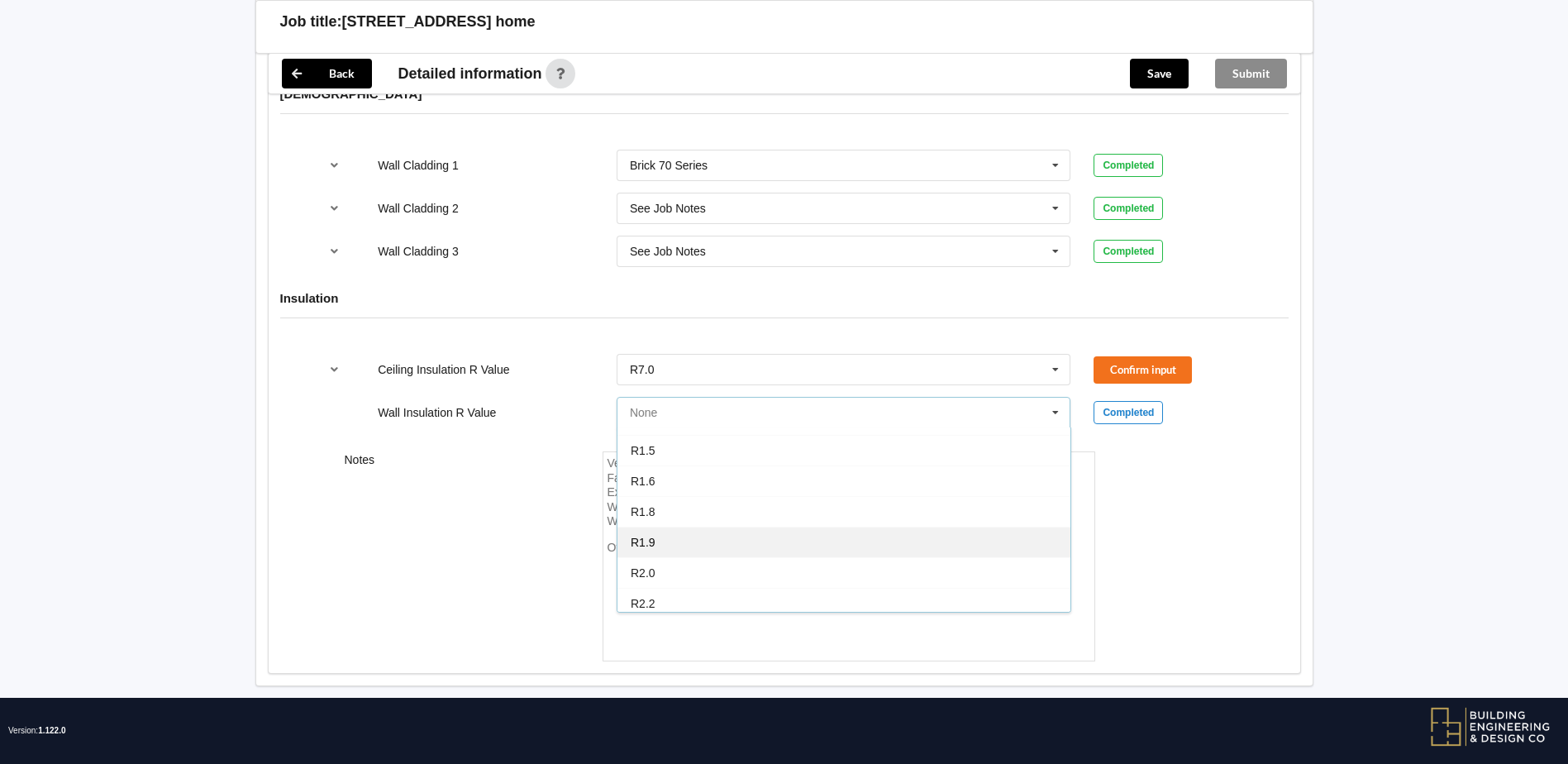
scroll to position [0, 0]
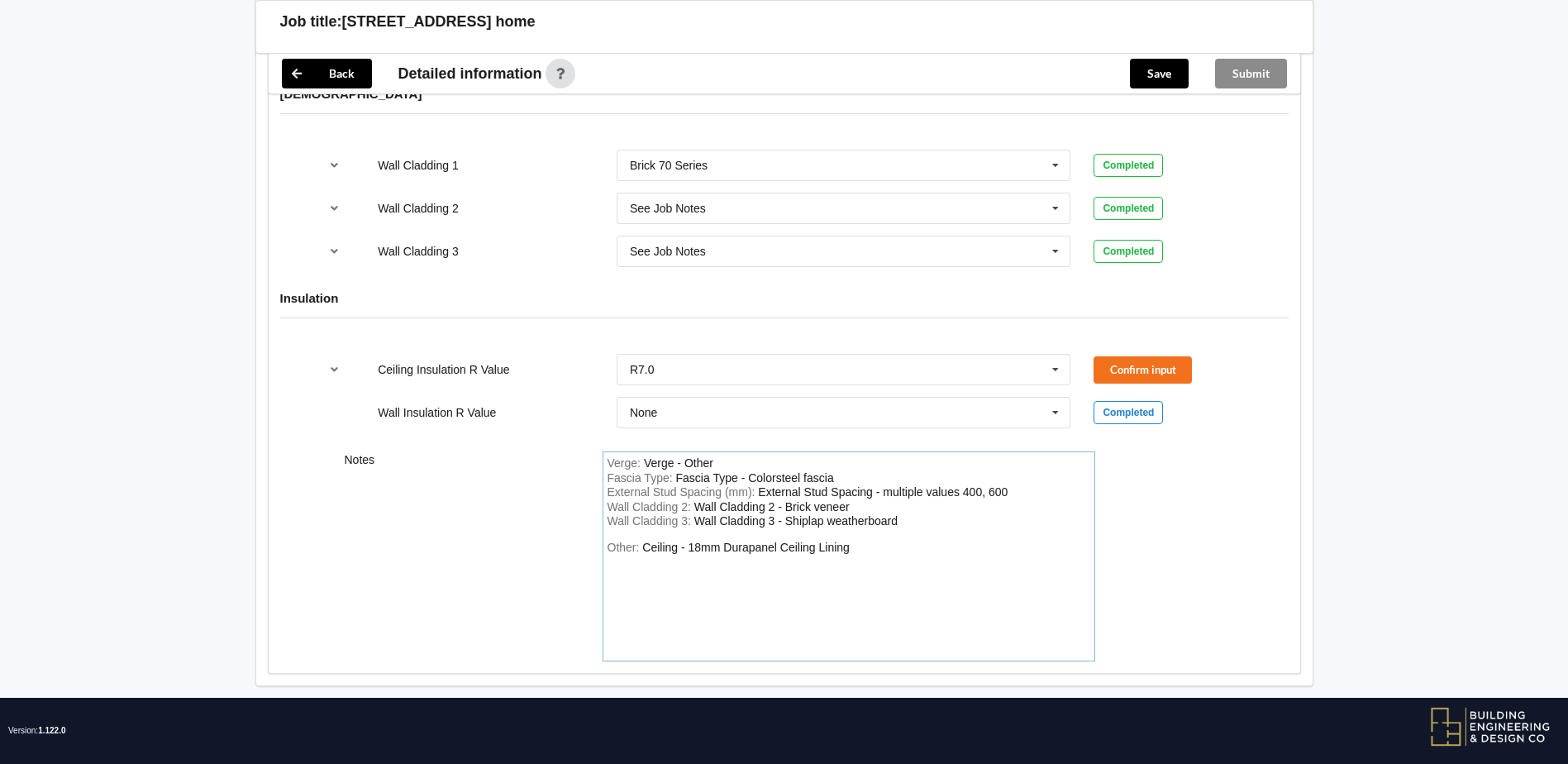
click at [1215, 517] on div "Notes Verge : Verge - Other Fascia Type : Fascia Type - Colorsteel fascia Exter…" at bounding box center [785, 556] width 1032 height 233
click at [1171, 356] on button "Confirm input" at bounding box center [1142, 370] width 98 height 27
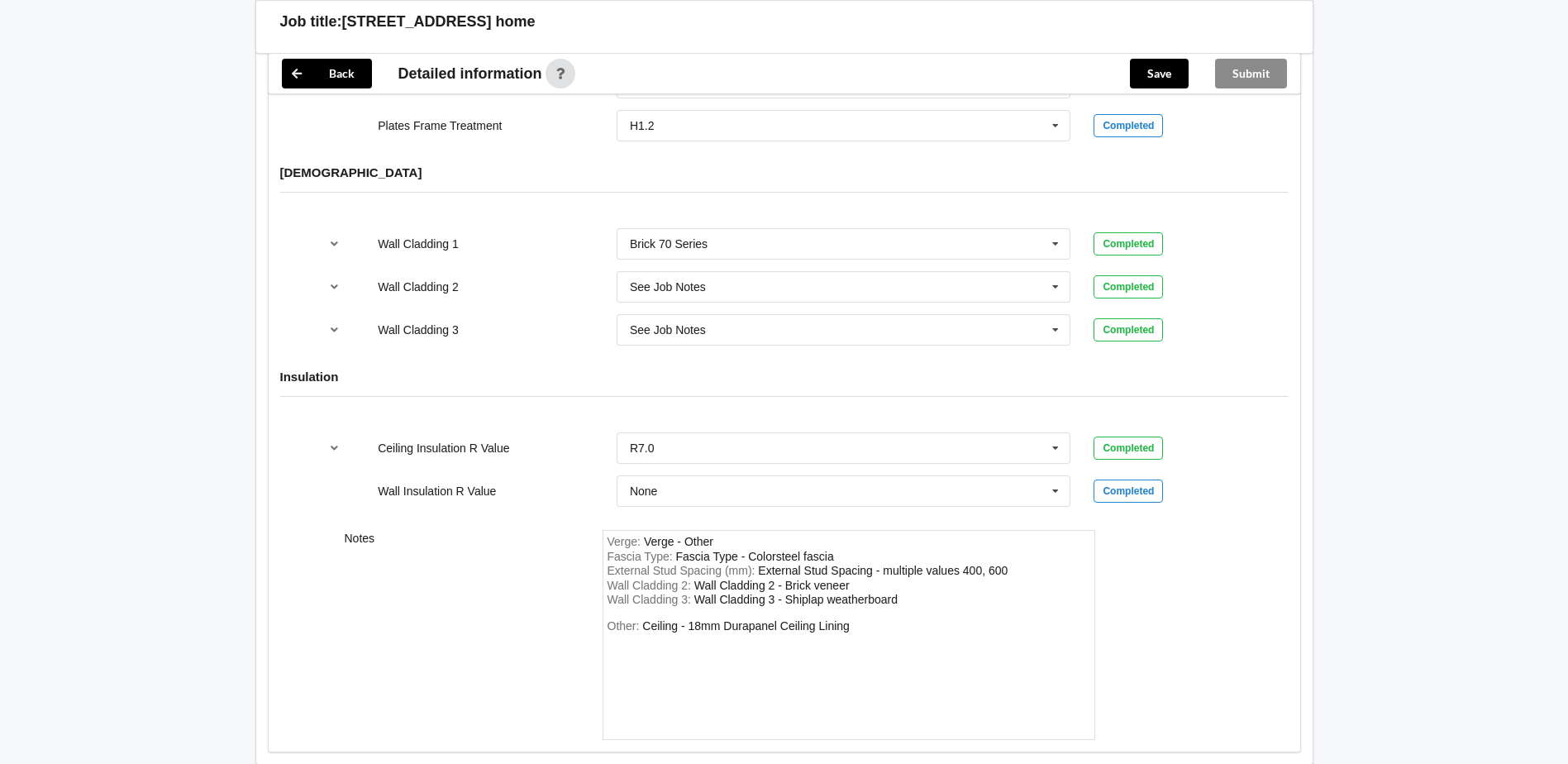
scroll to position [1889, 0]
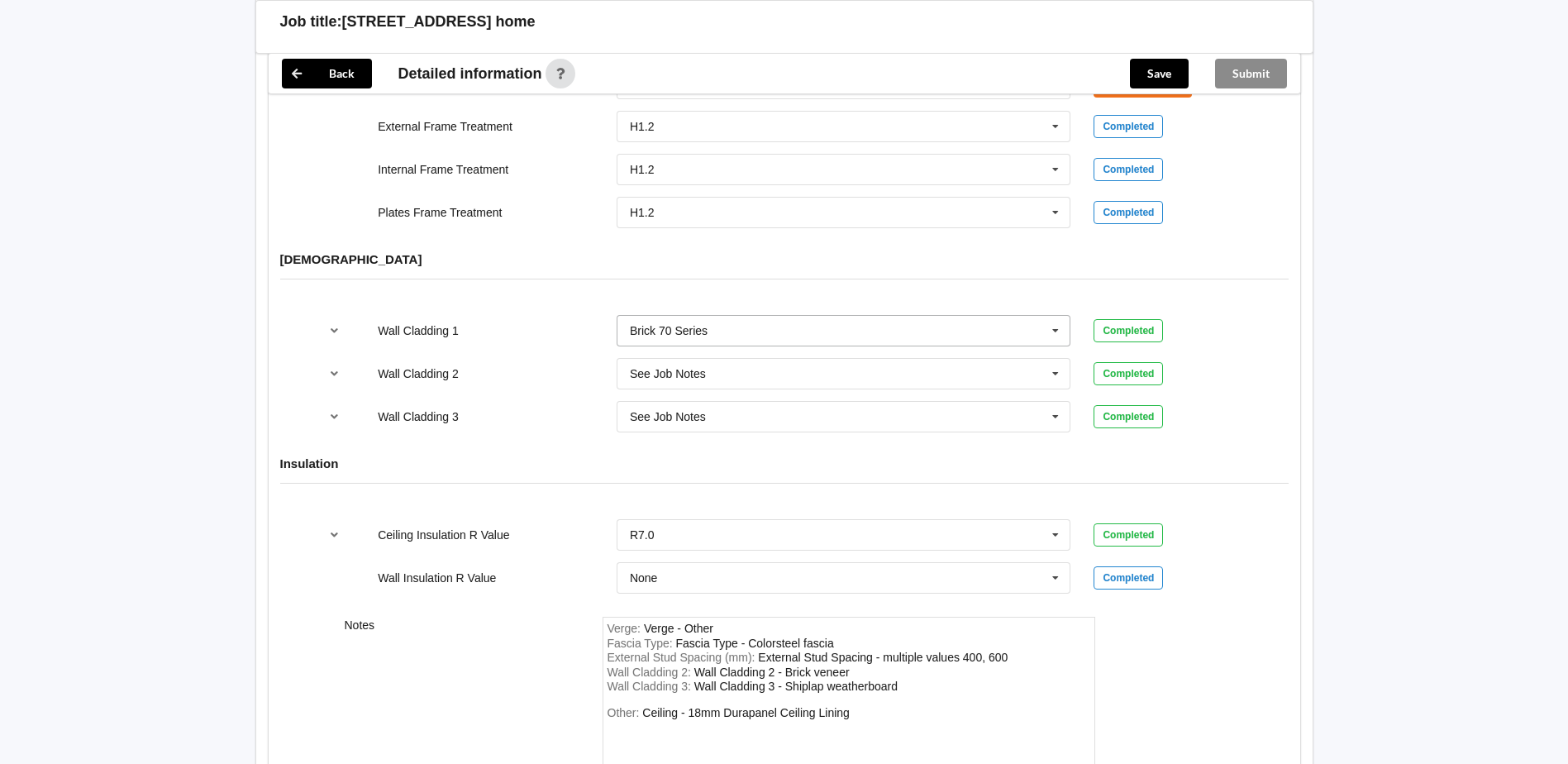
click at [729, 316] on input "text" at bounding box center [844, 330] width 453 height 30
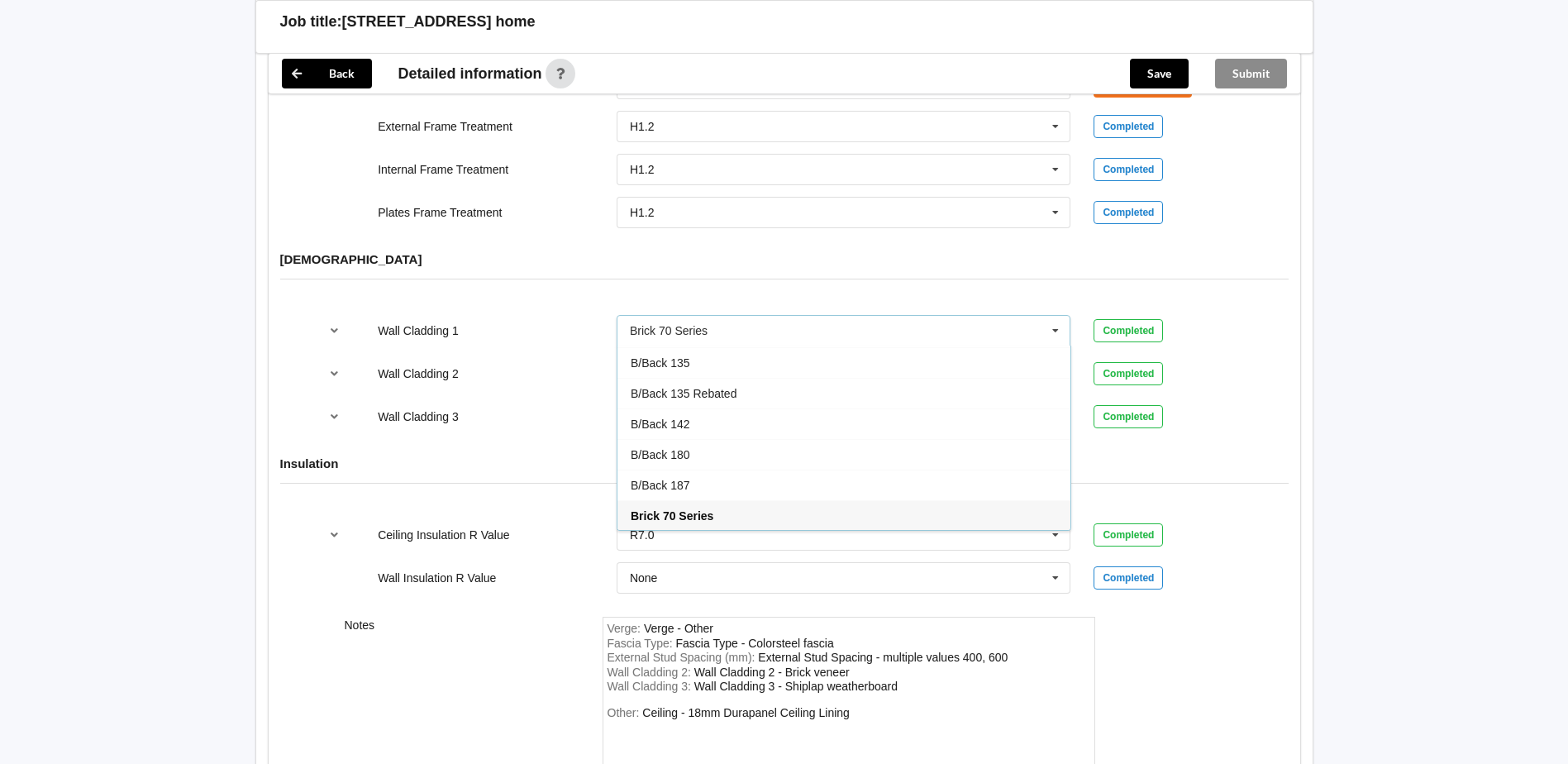
click at [735, 500] on div "Brick 70 Series" at bounding box center [843, 516] width 453 height 31
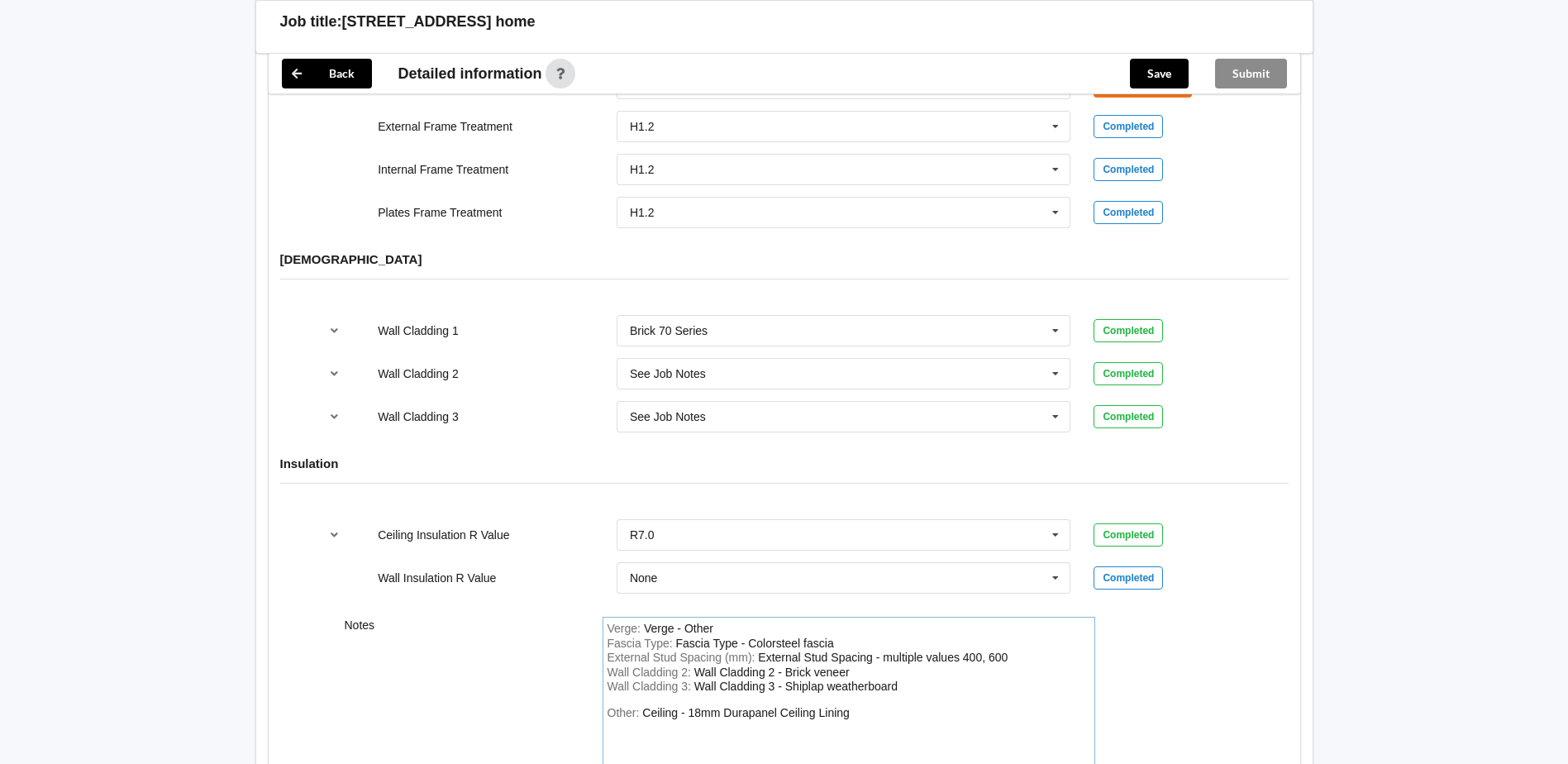
click at [773, 665] on div "Wall Cladding 2 - Brick veneer" at bounding box center [772, 671] width 156 height 13
click at [773, 679] on div "Wall Cladding 3 - Shiplap weatherboard" at bounding box center [797, 686] width 203 height 13
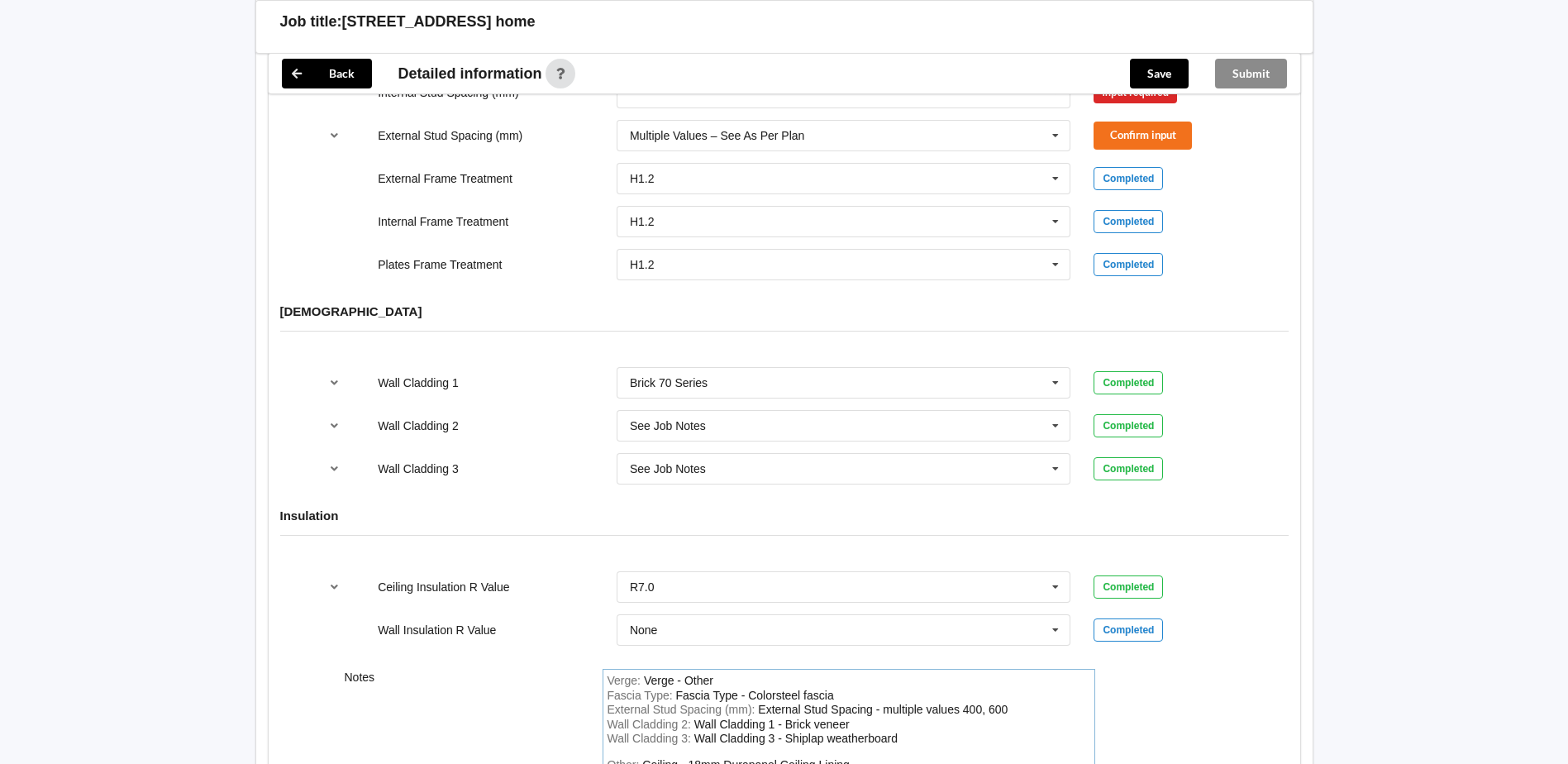
scroll to position [1558, 0]
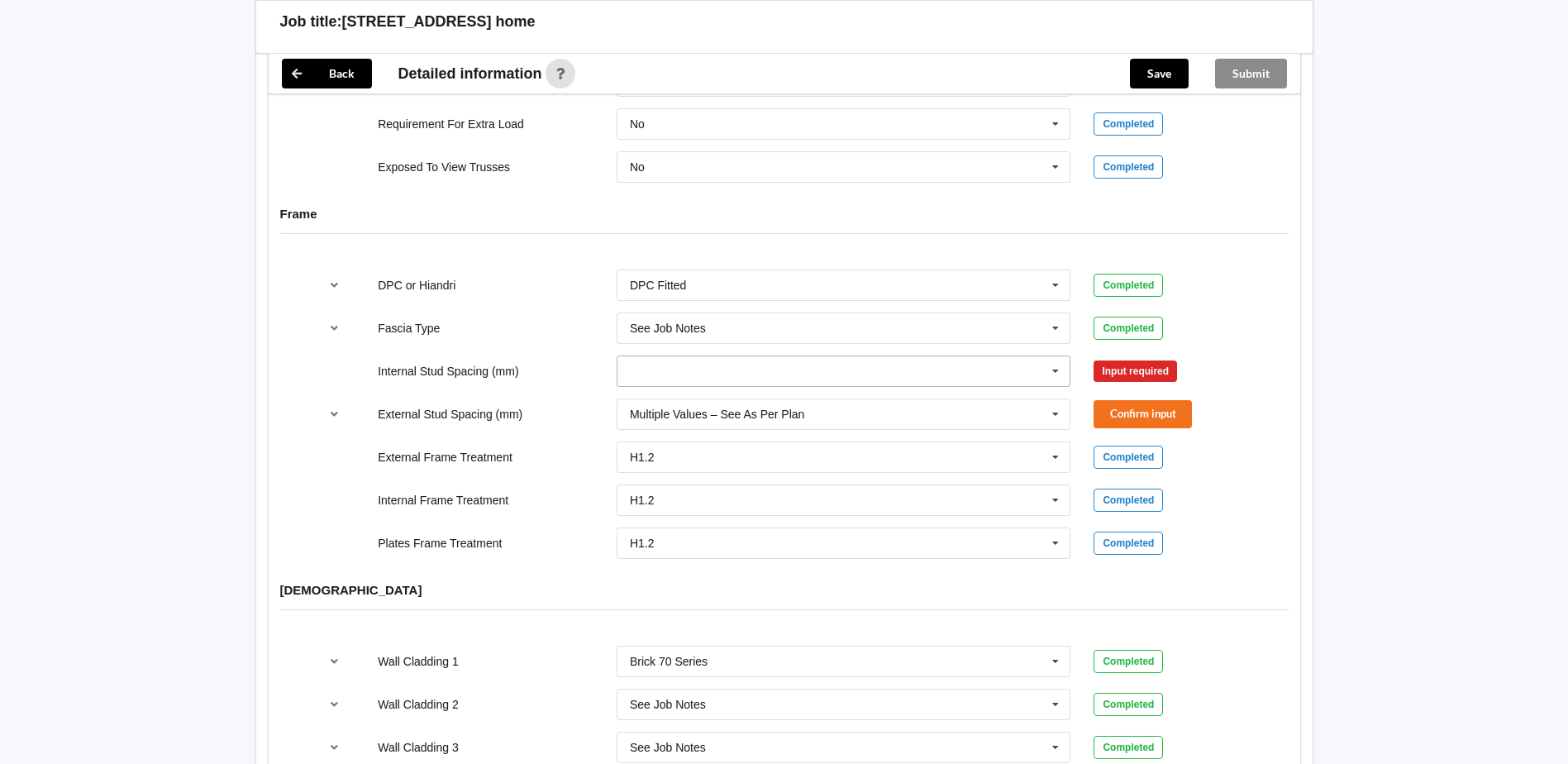
click at [675, 356] on input "text" at bounding box center [844, 371] width 453 height 30
click at [648, 356] on input "text" at bounding box center [844, 371] width 453 height 30
click at [1276, 607] on div "[DEMOGRAPHIC_DATA]" at bounding box center [785, 602] width 1032 height 64
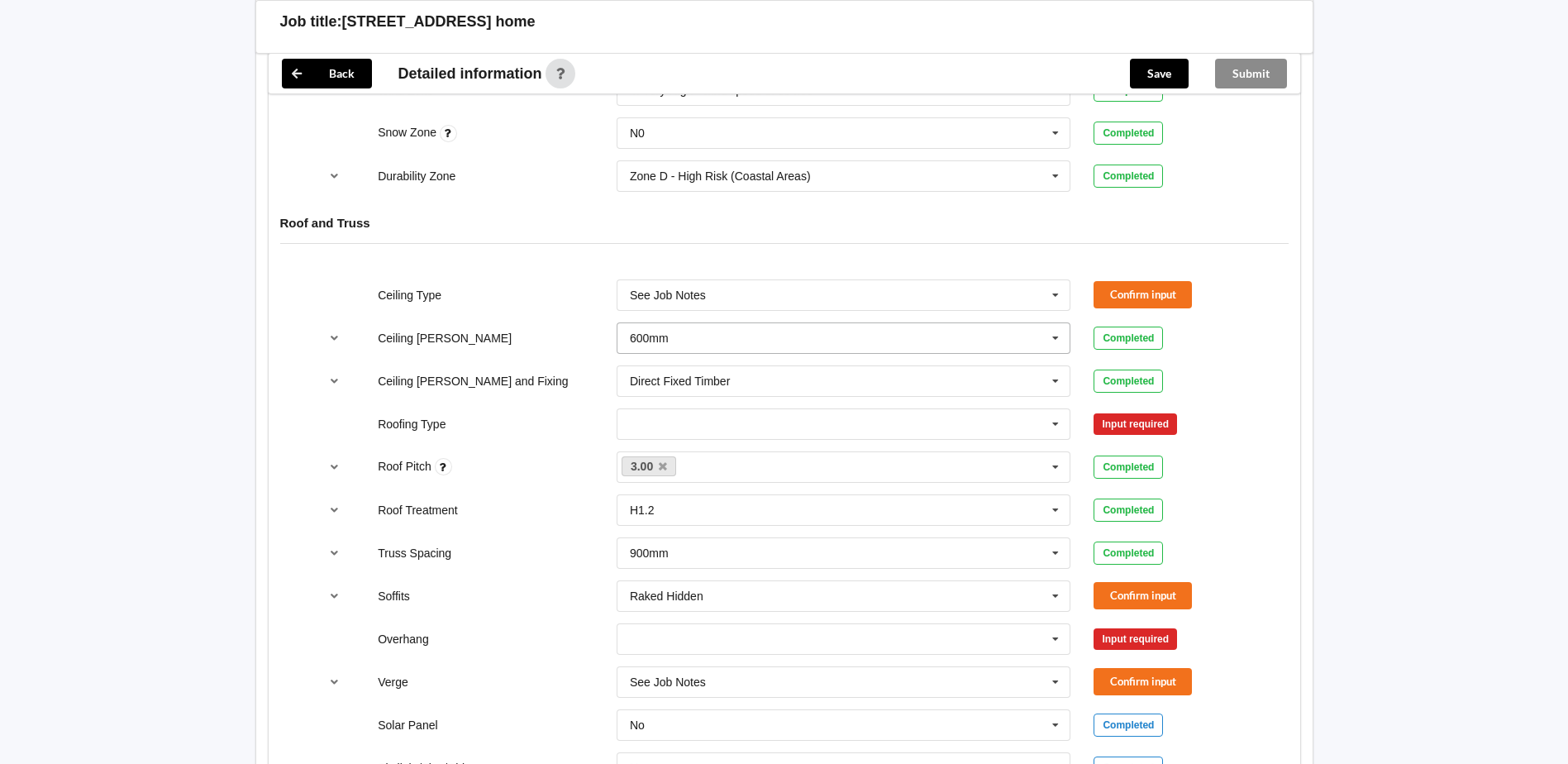
scroll to position [814, 0]
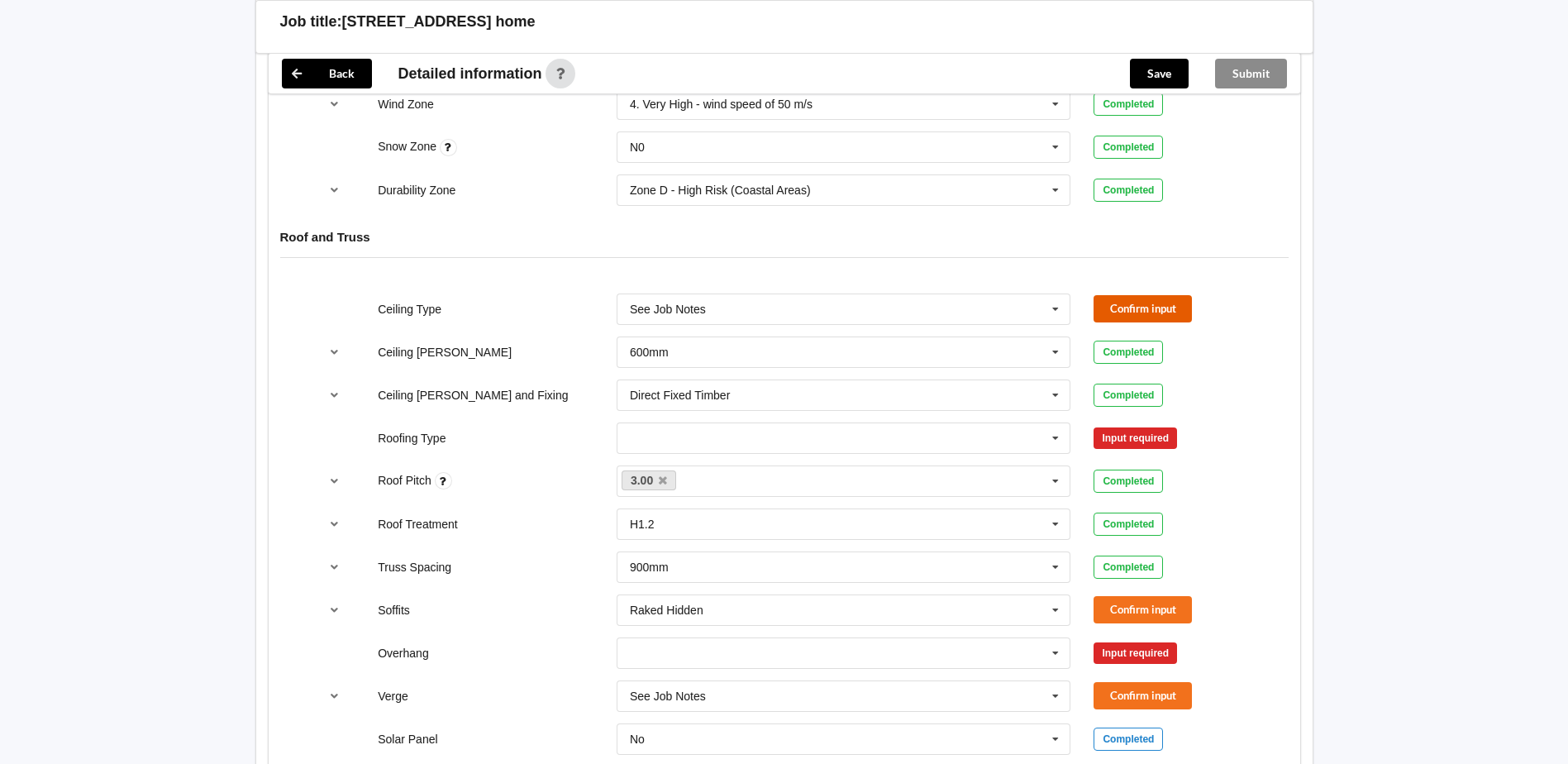
click at [1154, 295] on button "Confirm input" at bounding box center [1142, 309] width 98 height 27
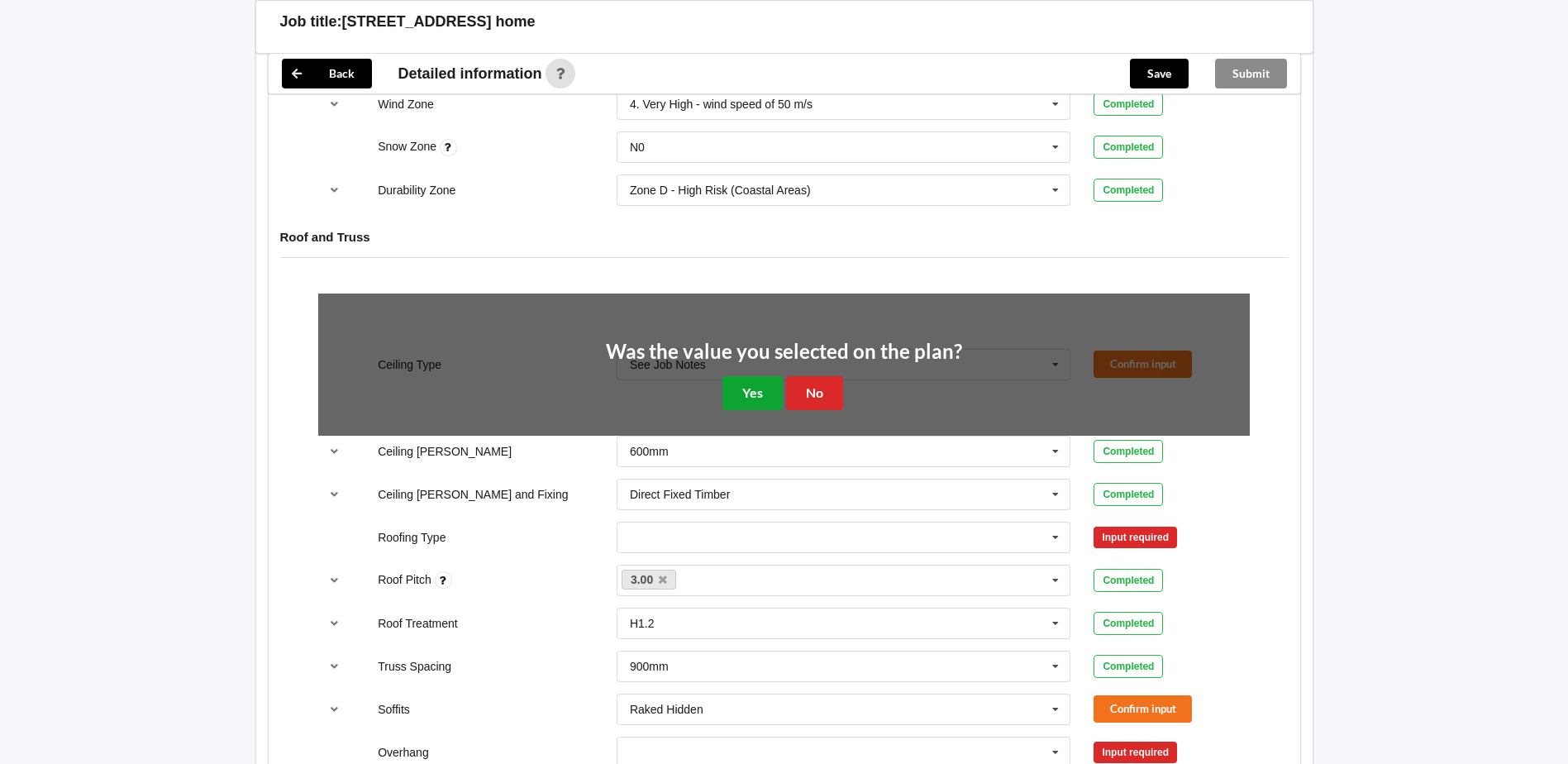
click at [756, 376] on button "Yes" at bounding box center [752, 393] width 60 height 34
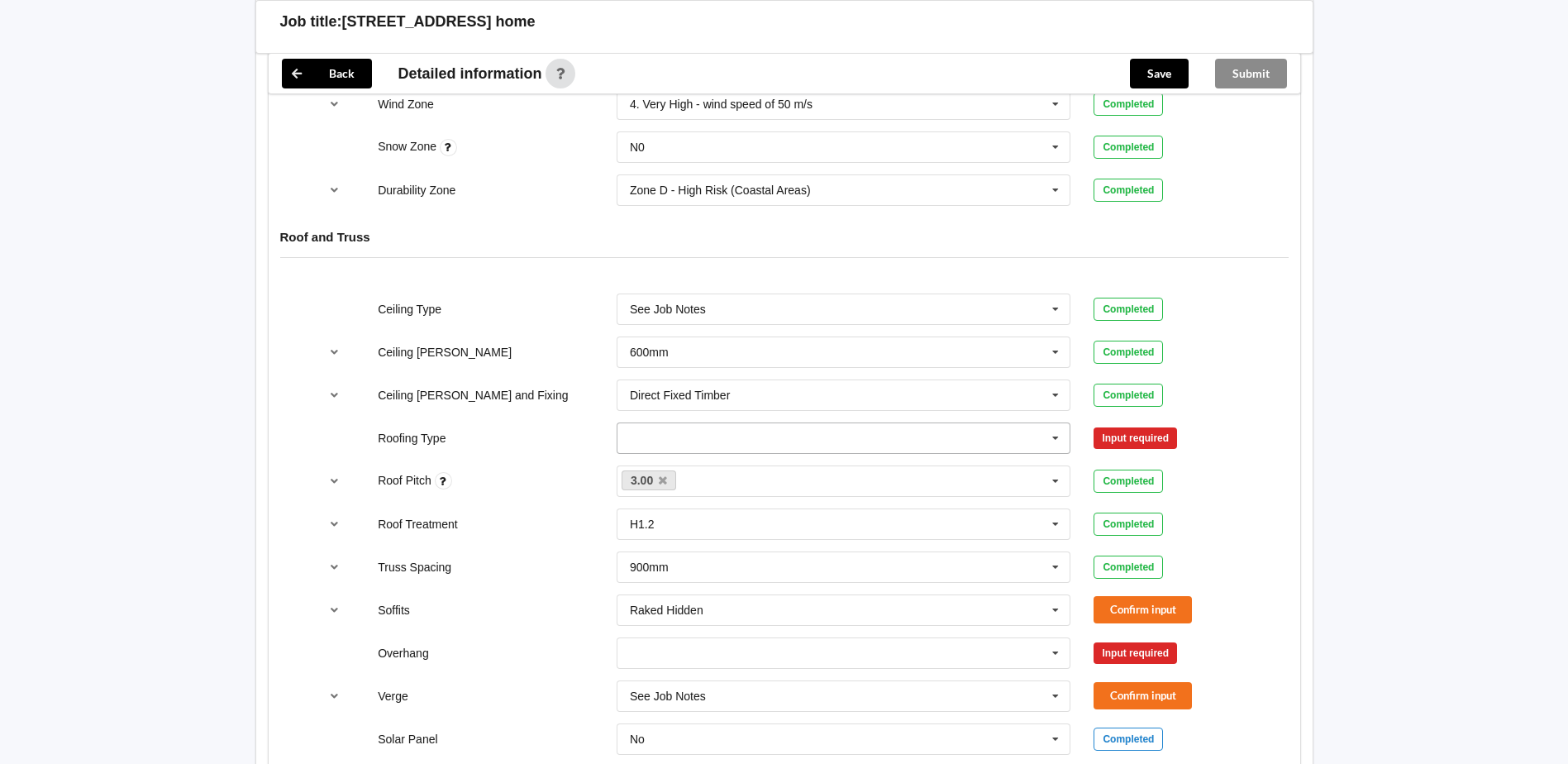
click at [669, 423] on input "text" at bounding box center [844, 437] width 453 height 30
click at [655, 462] on span "1. [GEOGRAPHIC_DATA]" at bounding box center [698, 468] width 133 height 13
click at [1149, 424] on button "Confirm input" at bounding box center [1142, 437] width 98 height 27
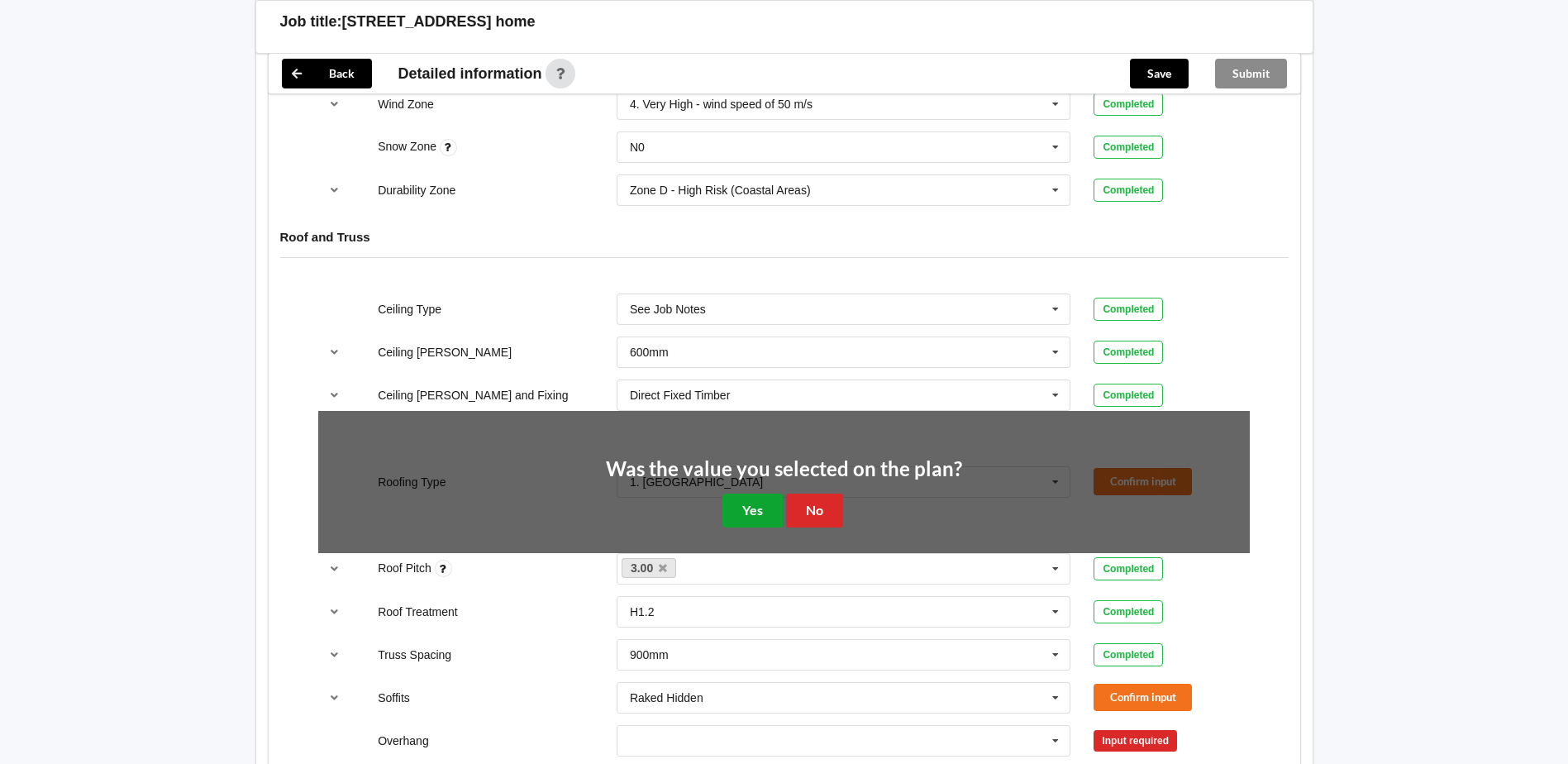
click at [745, 496] on button "Yes" at bounding box center [752, 510] width 60 height 34
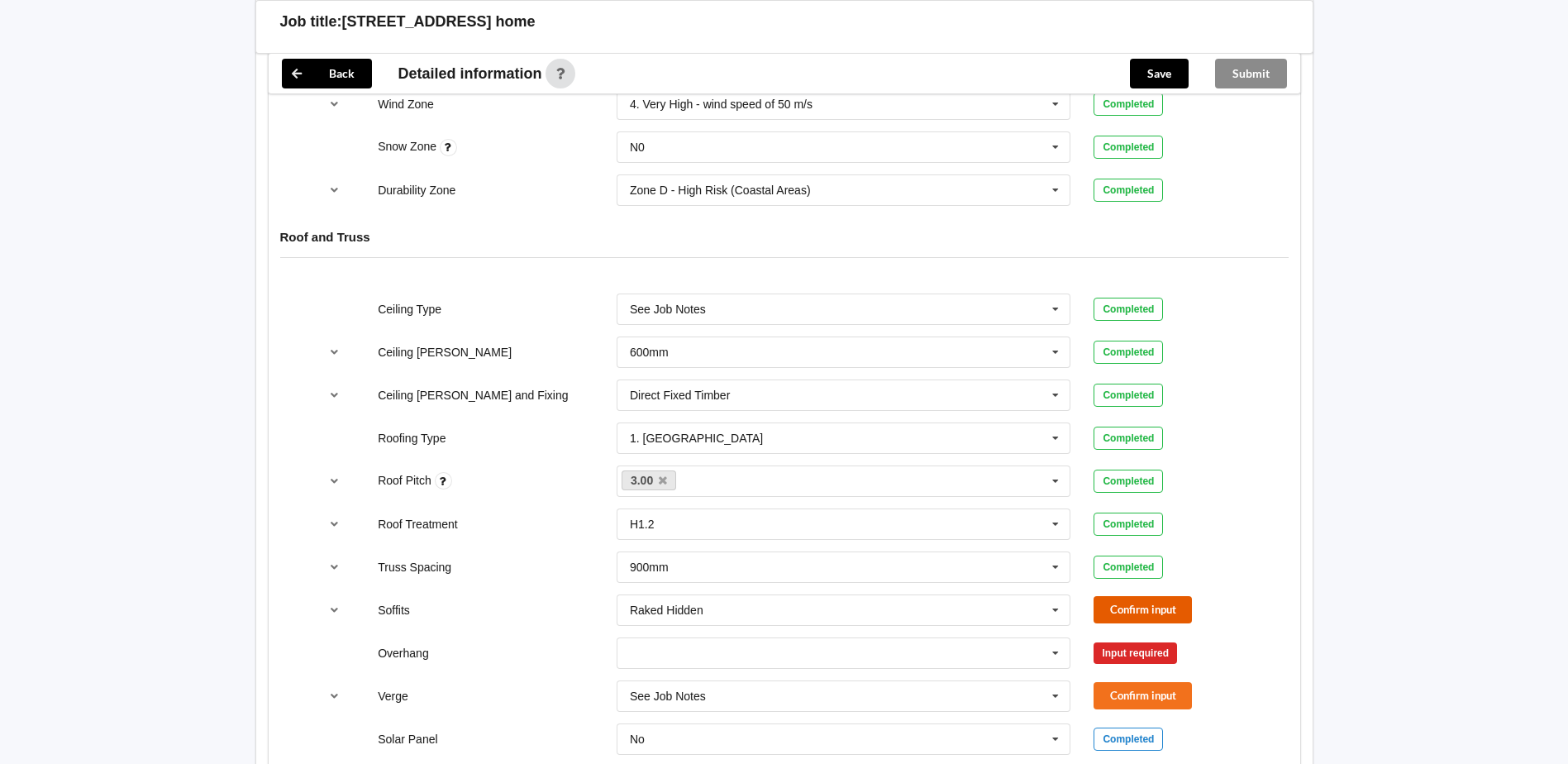
click at [1157, 596] on button "Confirm input" at bounding box center [1142, 609] width 98 height 27
click at [1059, 638] on icon at bounding box center [1056, 653] width 25 height 31
click at [656, 523] on span "600mm" at bounding box center [650, 529] width 39 height 13
click at [1154, 639] on button "Confirm input" at bounding box center [1142, 652] width 98 height 27
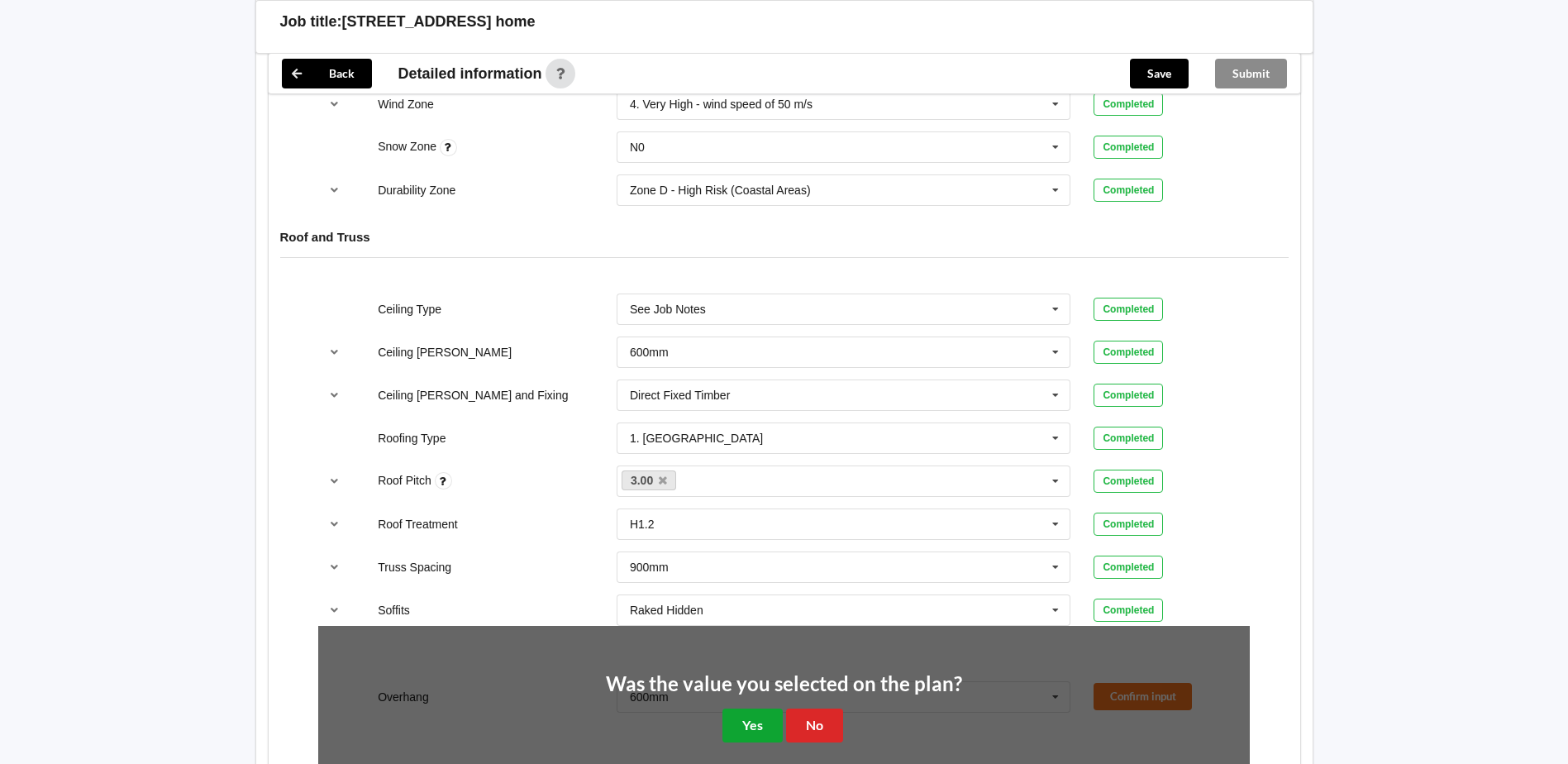
click at [757, 708] on button "Yes" at bounding box center [752, 725] width 60 height 34
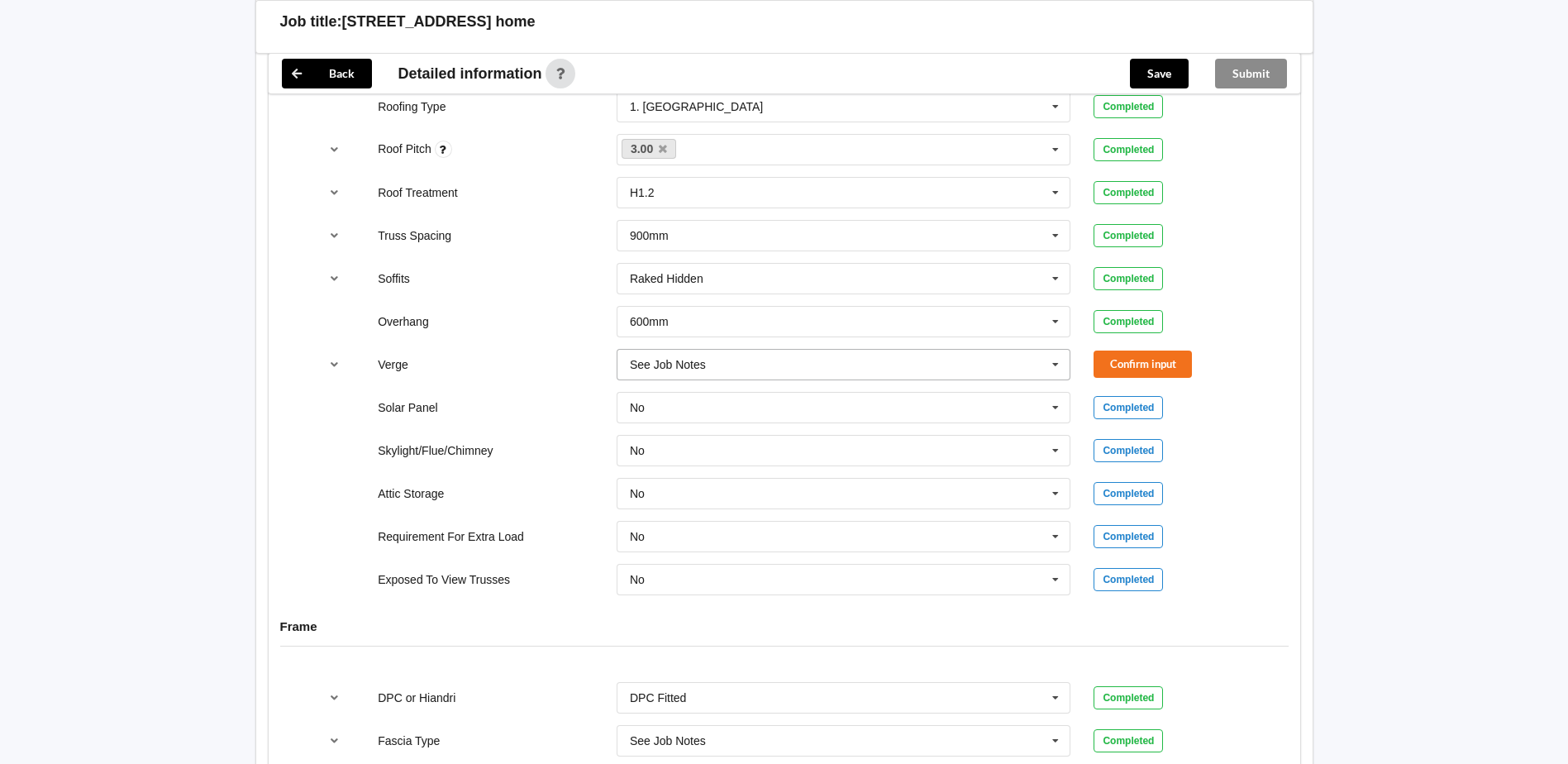
scroll to position [1145, 0]
click at [1061, 352] on icon at bounding box center [1056, 365] width 25 height 31
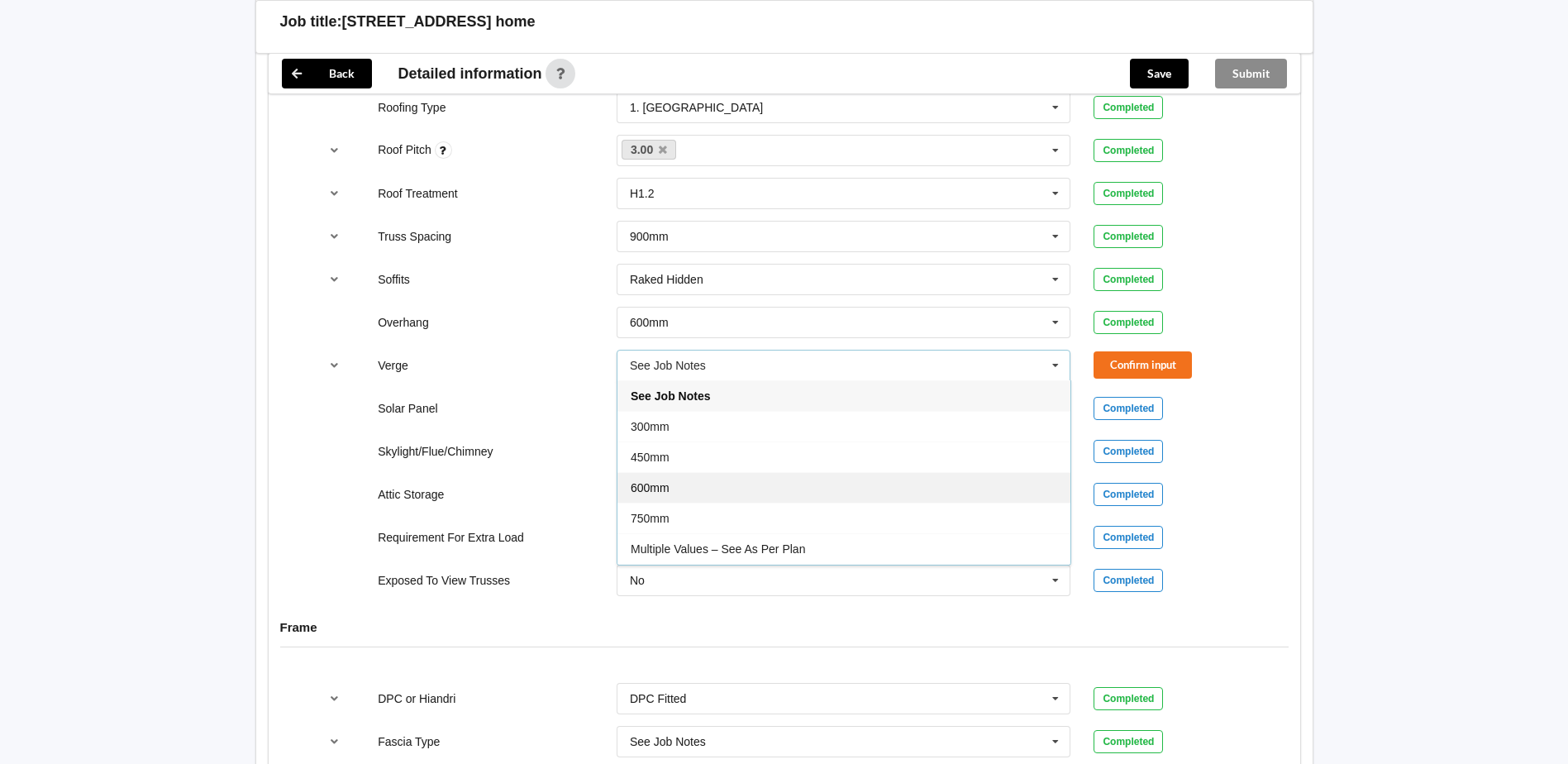
click at [817, 472] on div "600mm" at bounding box center [843, 487] width 453 height 31
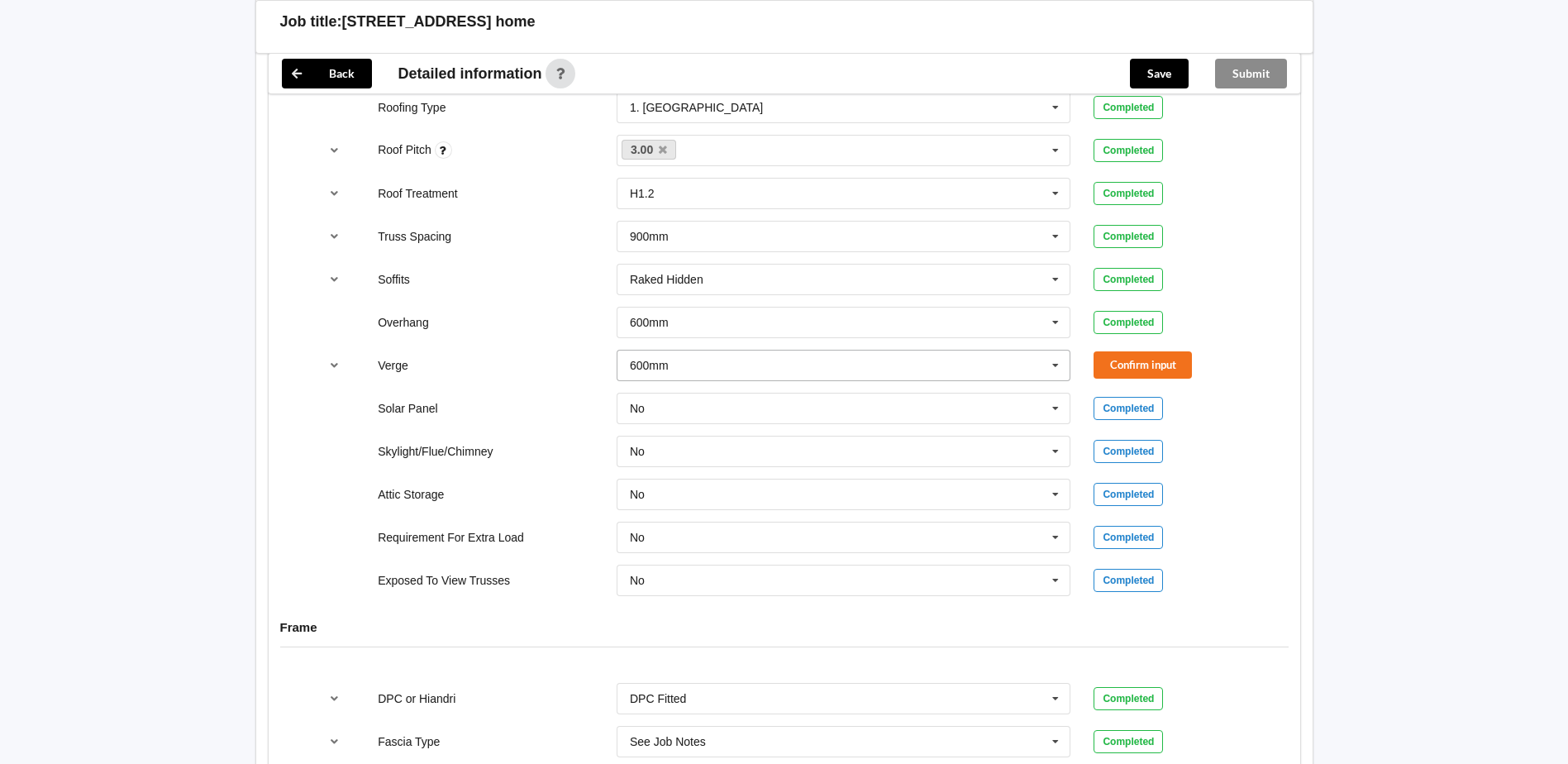
click at [1068, 351] on icon at bounding box center [1056, 365] width 25 height 31
click at [783, 543] on span "Multiple Values – See As Per Plan" at bounding box center [718, 549] width 175 height 13
click at [1135, 351] on button "Confirm input" at bounding box center [1142, 364] width 98 height 27
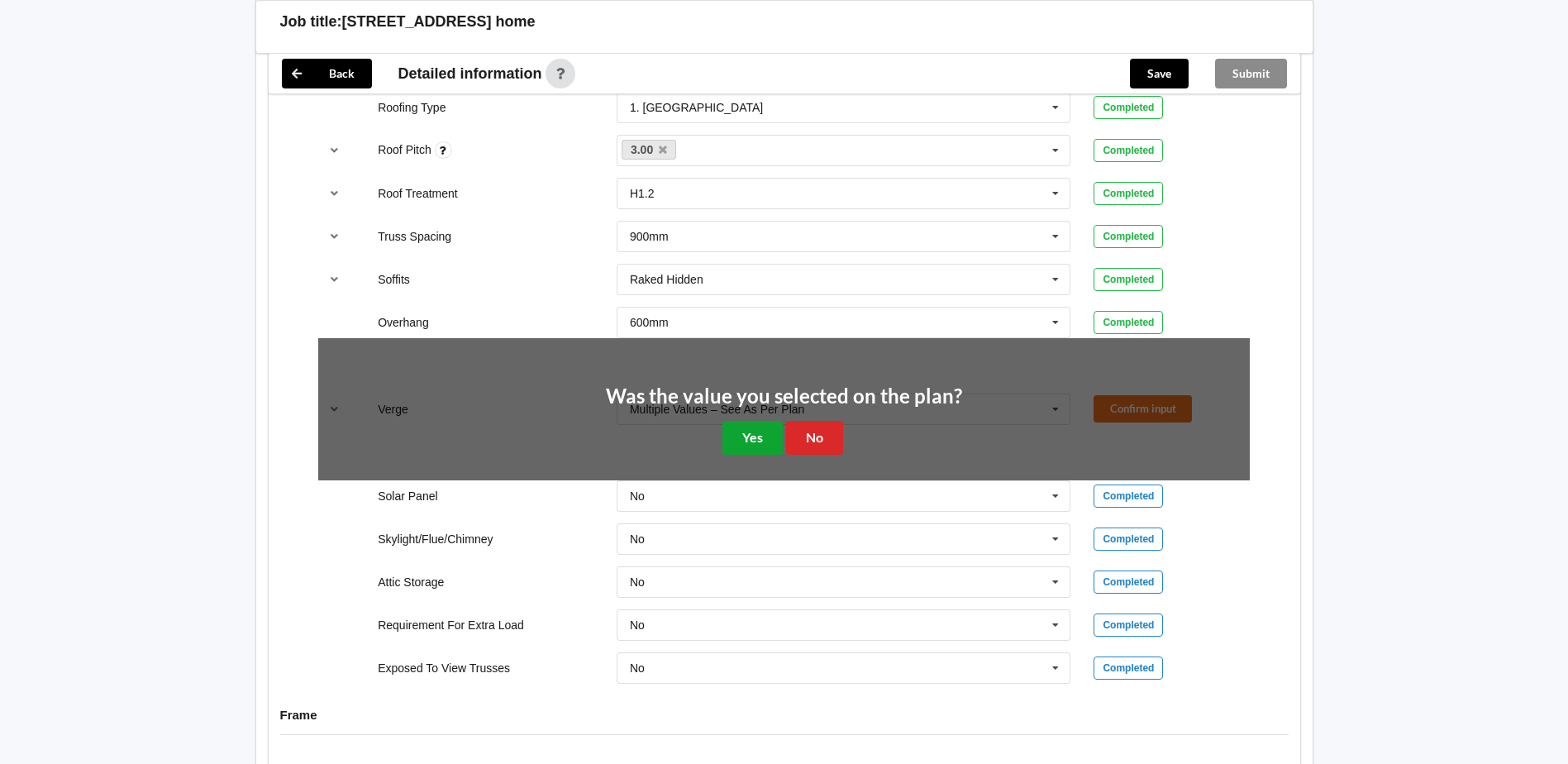
click at [741, 421] on button "Yes" at bounding box center [752, 438] width 60 height 34
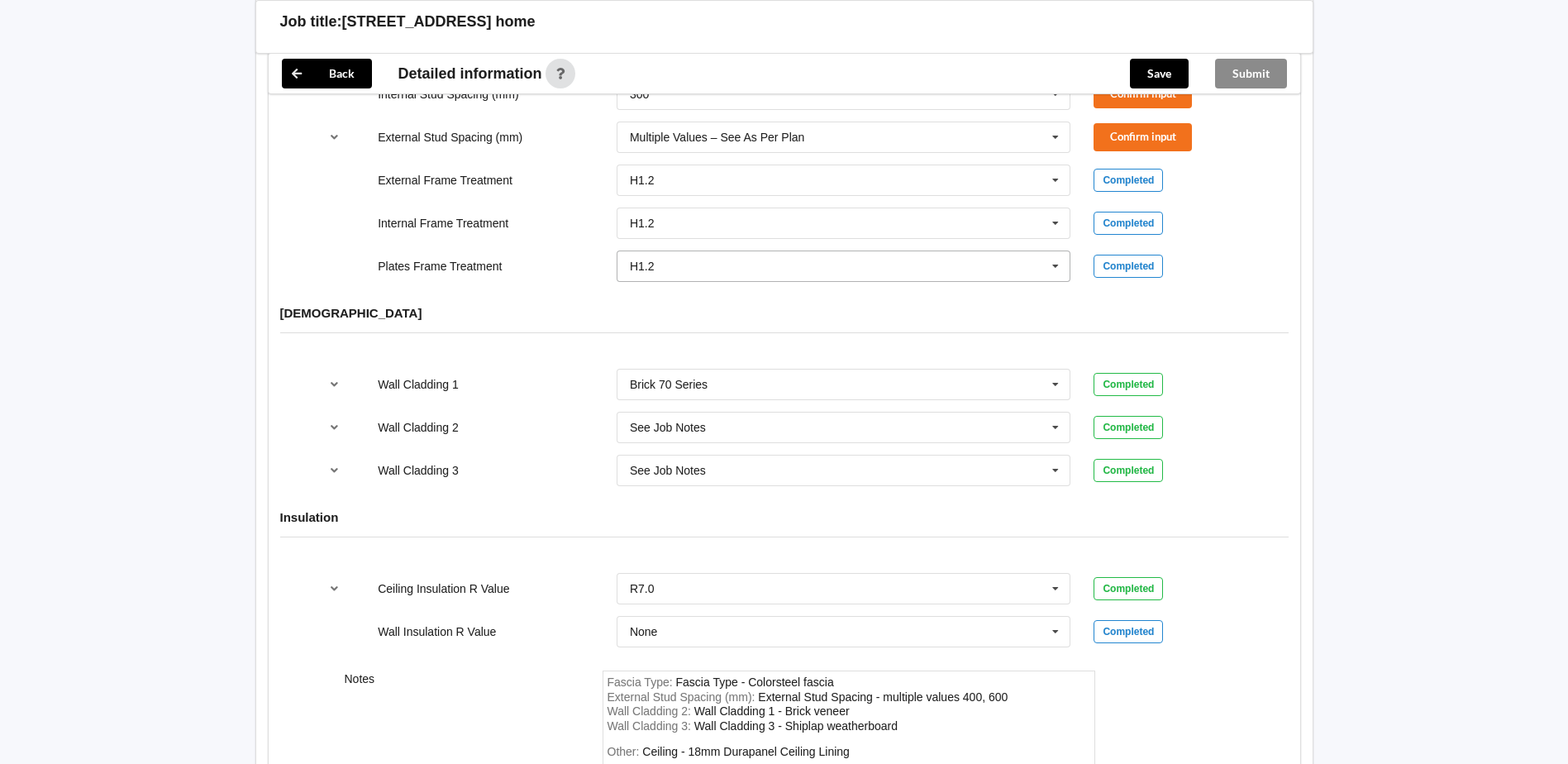
scroll to position [1640, 0]
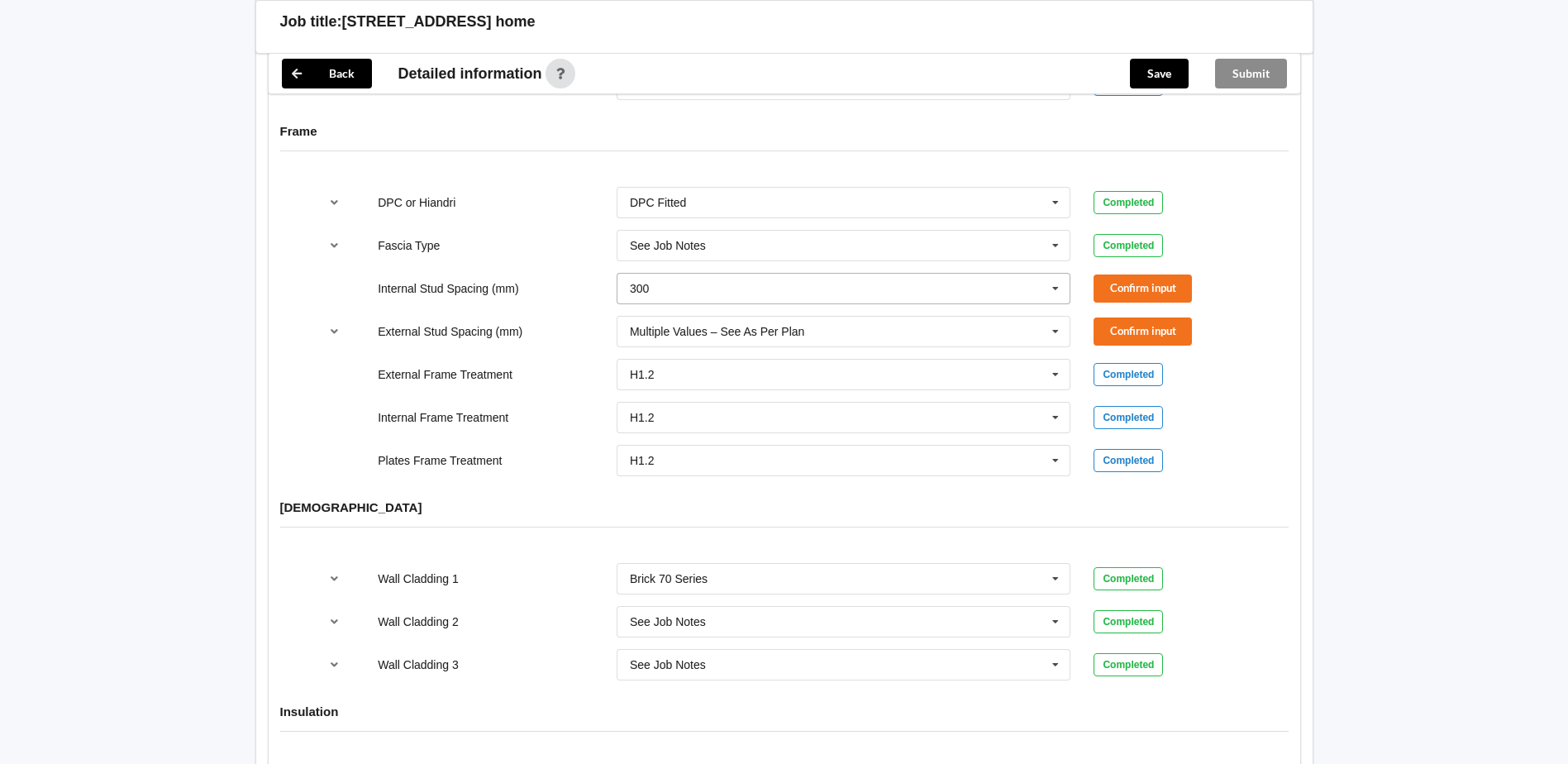
click at [634, 273] on div "300 300 400 450 500 600 Multiple Values – See As Per Plan None See Job Notes" at bounding box center [843, 288] width 455 height 31
click at [647, 435] on span "600" at bounding box center [640, 441] width 19 height 13
click at [1143, 274] on button "Confirm input" at bounding box center [1142, 288] width 98 height 27
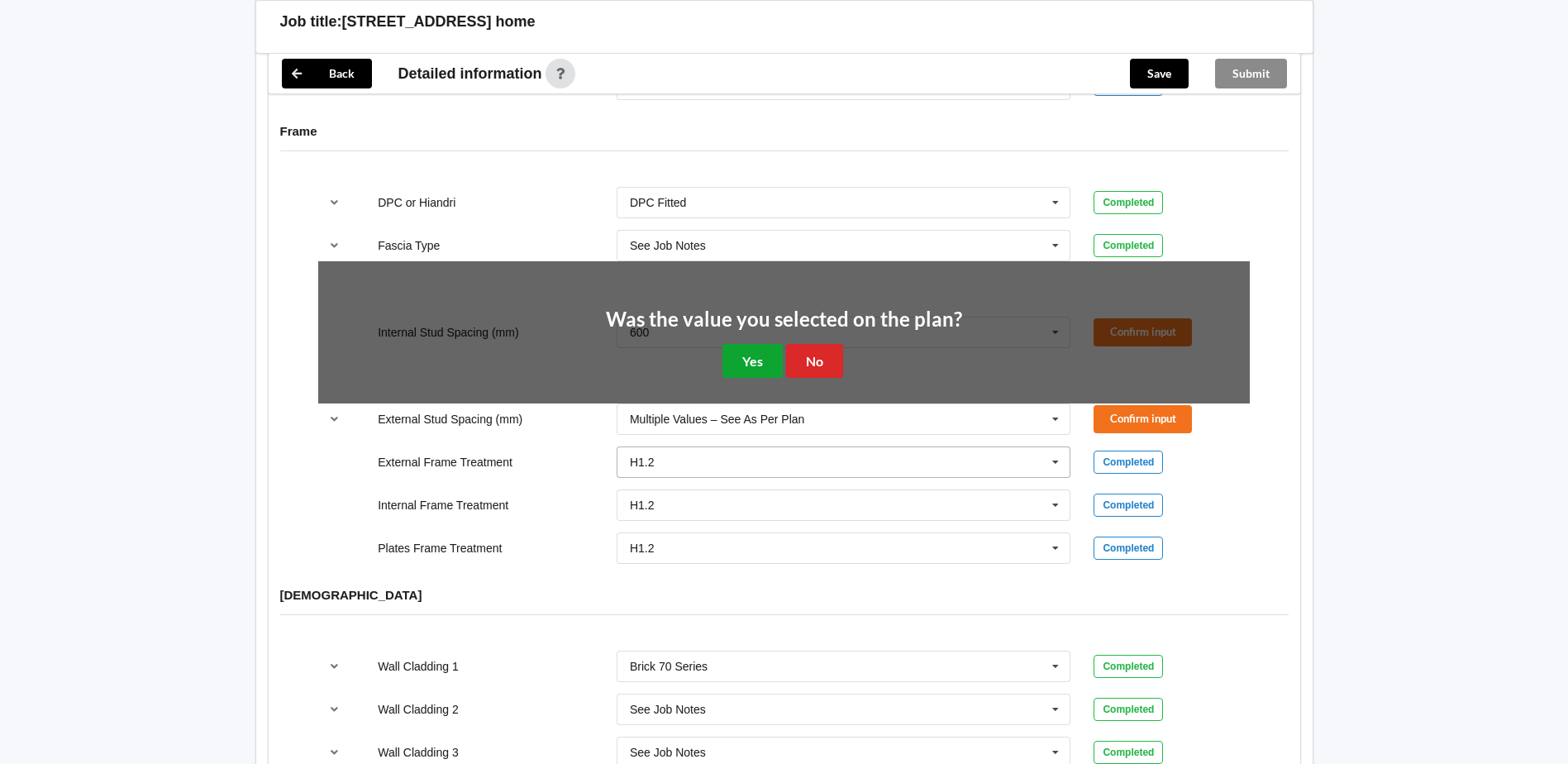
click at [747, 344] on button "Yes" at bounding box center [752, 361] width 60 height 34
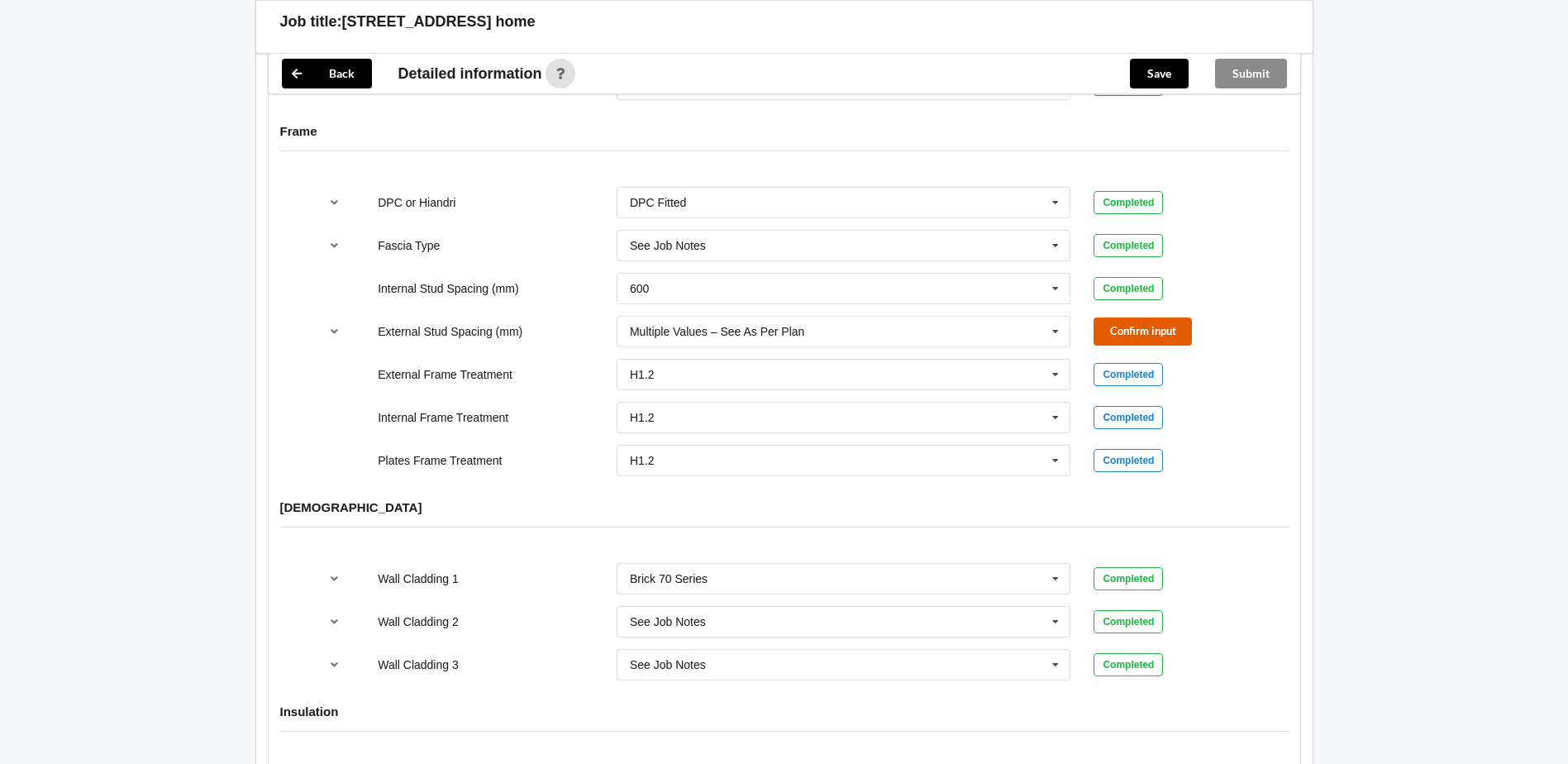
click at [1144, 318] on button "Confirm input" at bounding box center [1142, 331] width 98 height 27
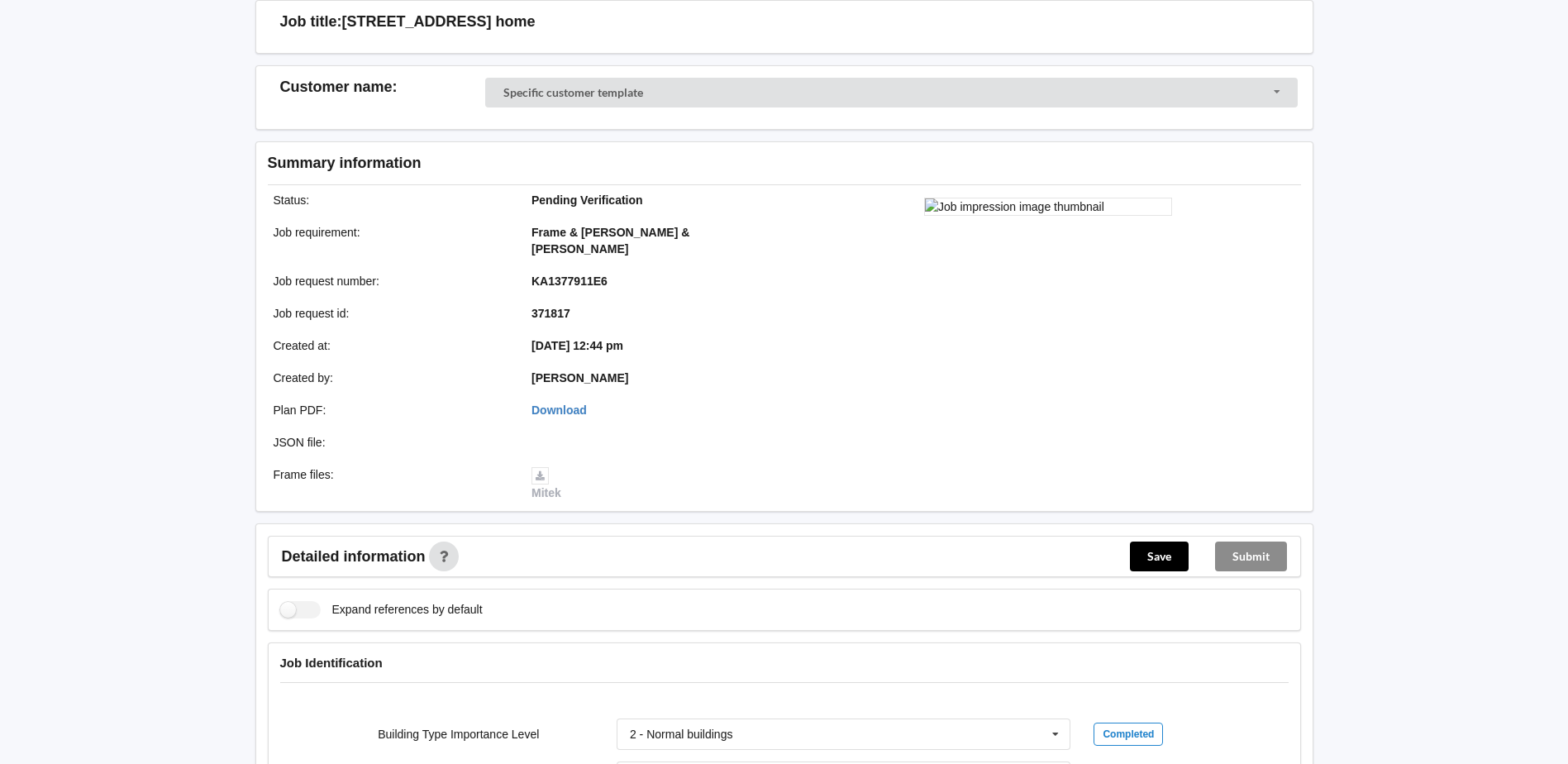
scroll to position [0, 0]
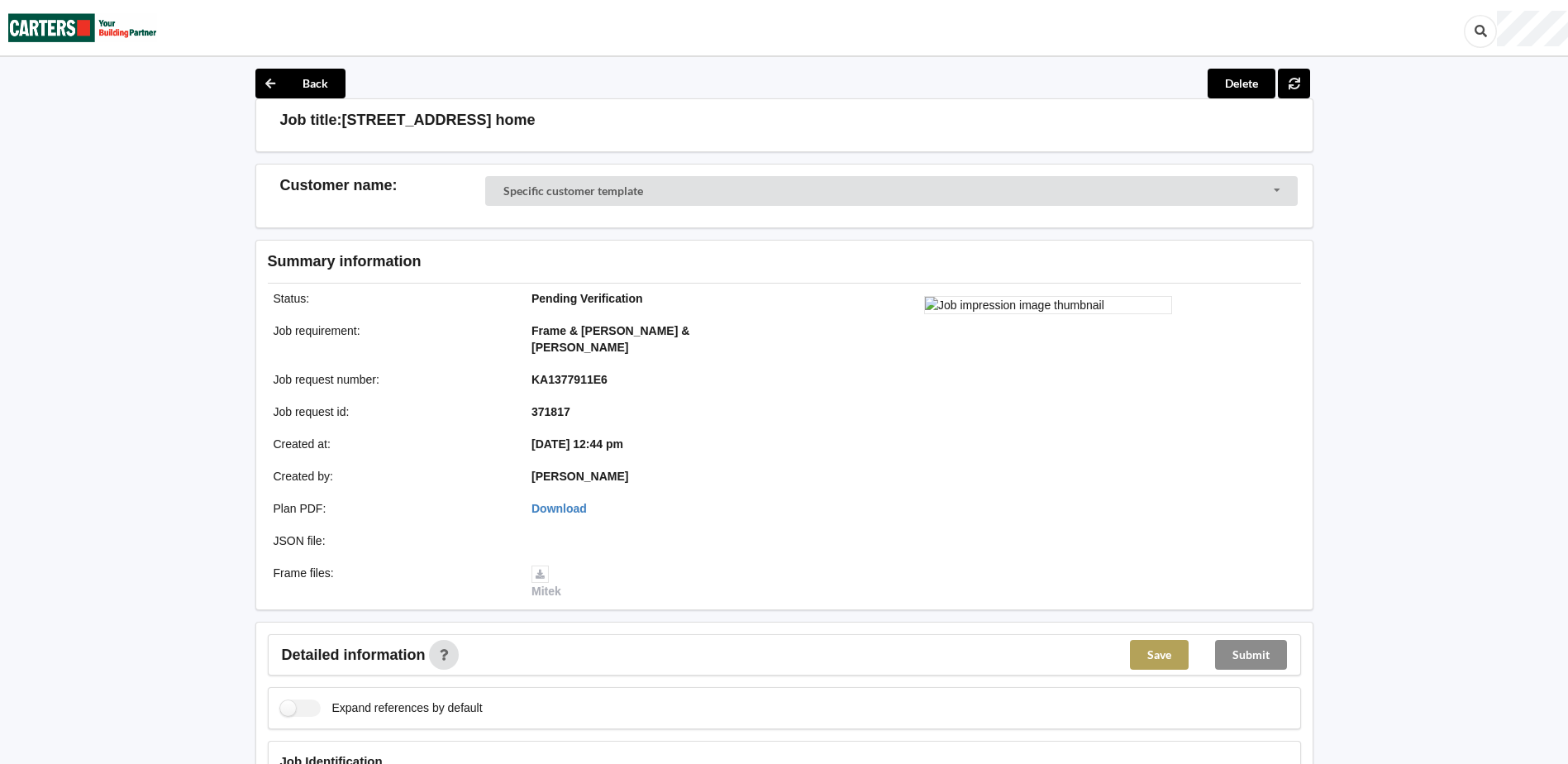
click at [1143, 643] on button "Save" at bounding box center [1159, 654] width 59 height 30
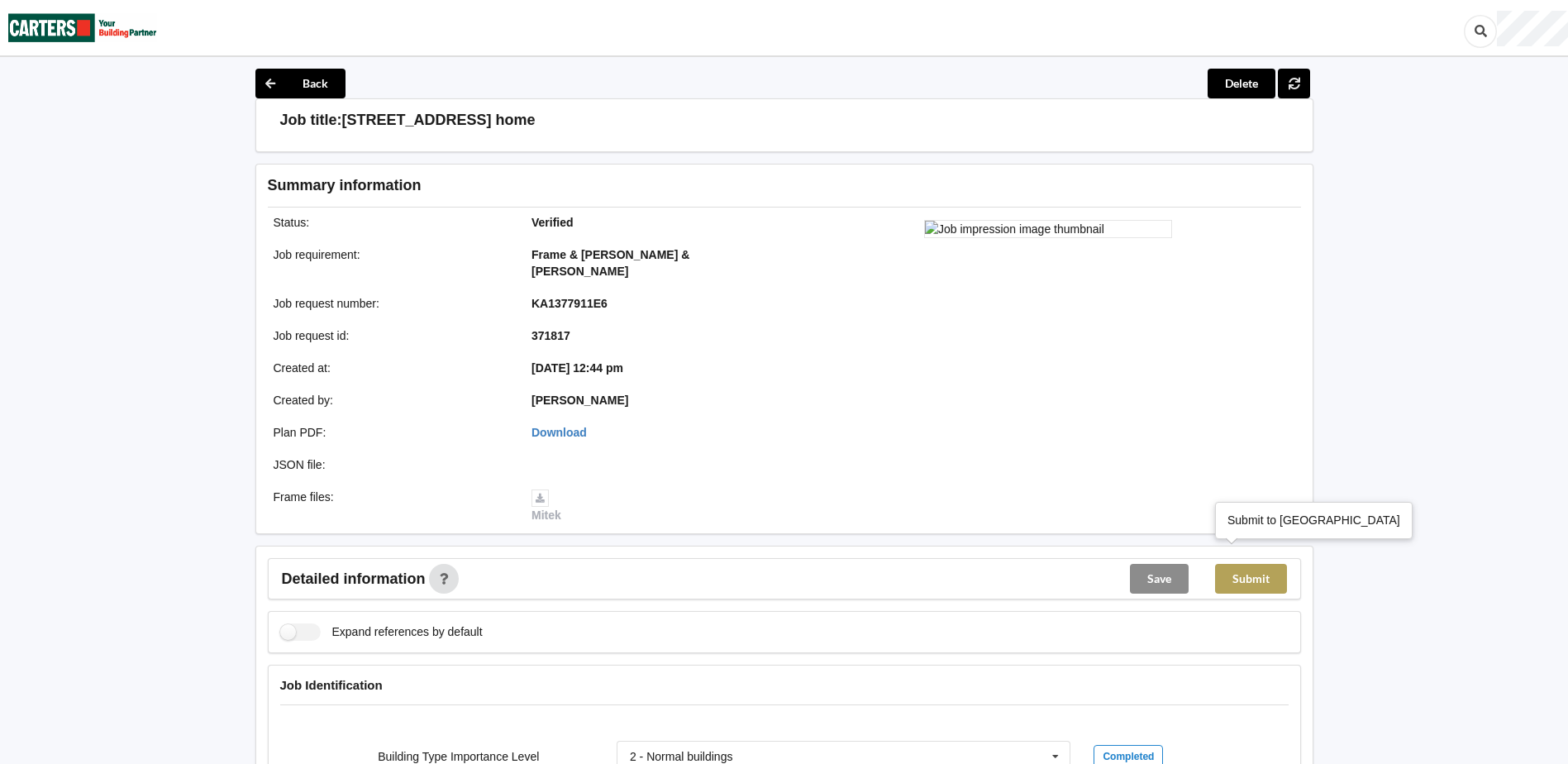
click at [1247, 563] on button "Submit" at bounding box center [1251, 578] width 72 height 30
